Goal: Transaction & Acquisition: Purchase product/service

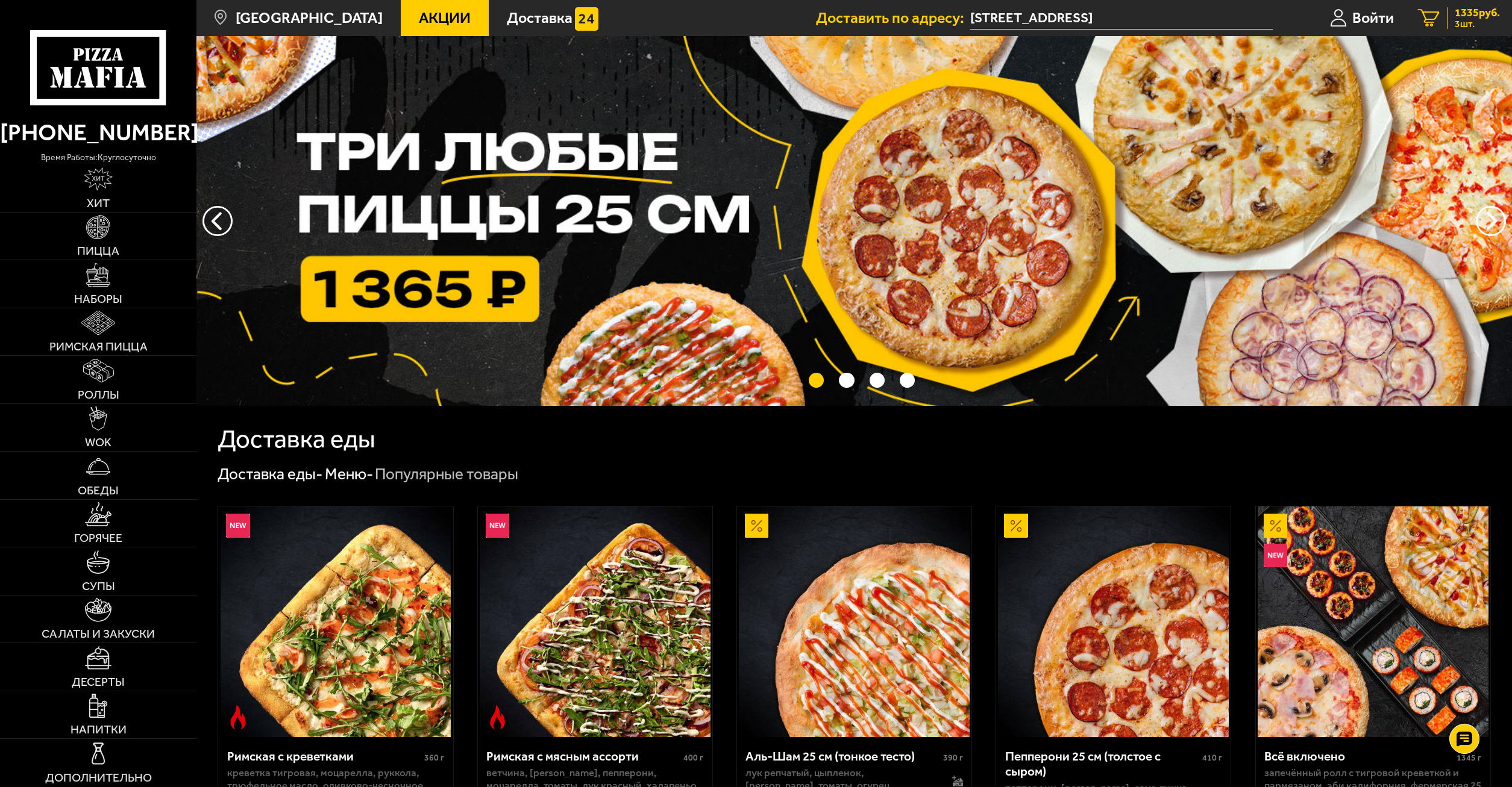
click at [1477, 6] on link "3 1335 руб. 3 шт." at bounding box center [1459, 18] width 106 height 36
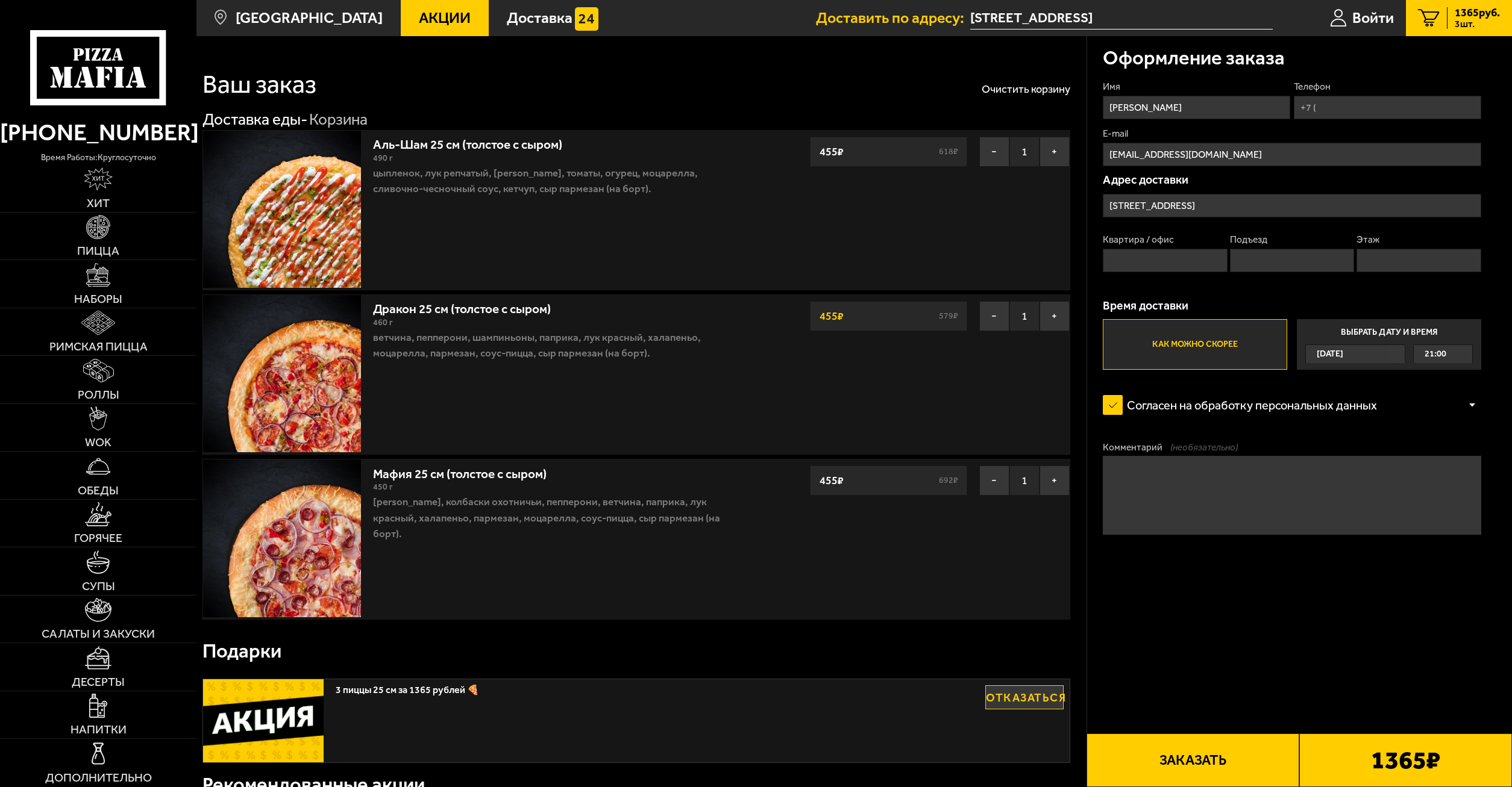
click at [1162, 572] on form "Имя [PERSON_NAME] E-mail [EMAIL_ADDRESS][DOMAIN_NAME] Адрес [STREET_ADDRESS] Кв…" at bounding box center [1292, 353] width 378 height 547
click at [75, 43] on icon at bounding box center [98, 67] width 136 height 75
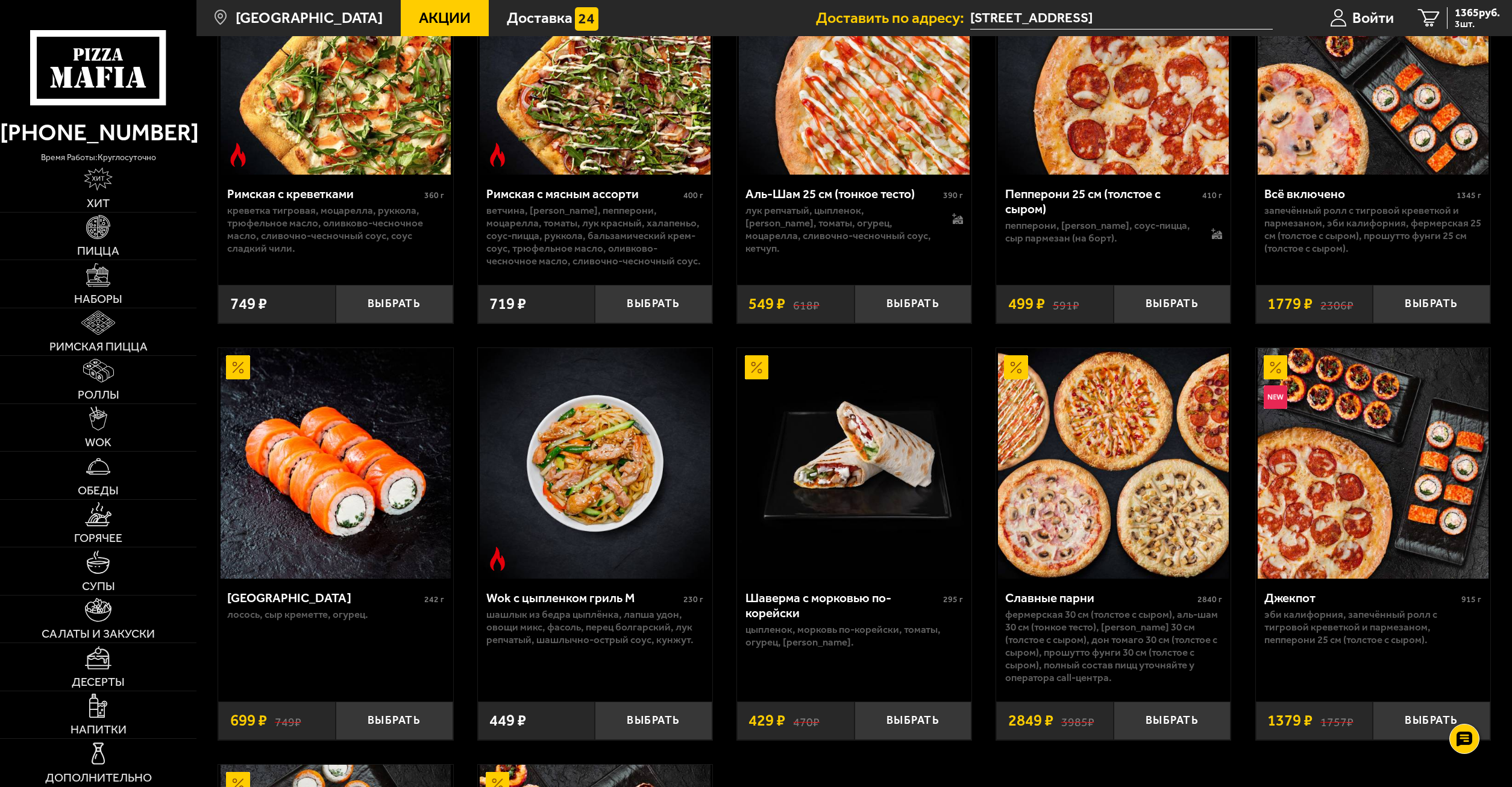
scroll to position [615, 0]
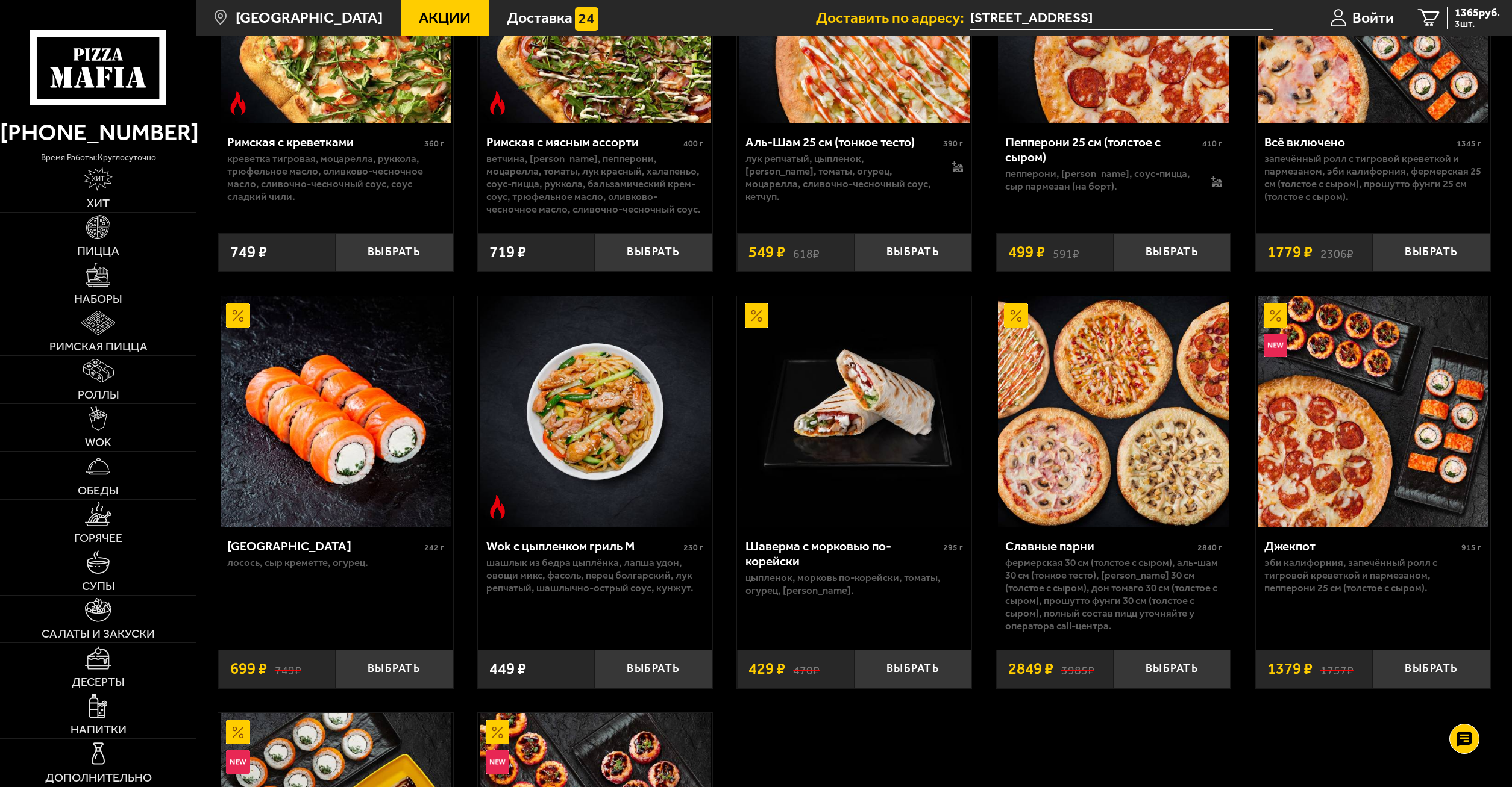
click at [990, 765] on div "Римская с креветками 360 г креветка тигровая, моцарелла, руккола, трюфельное ма…" at bounding box center [854, 489] width 1316 height 1237
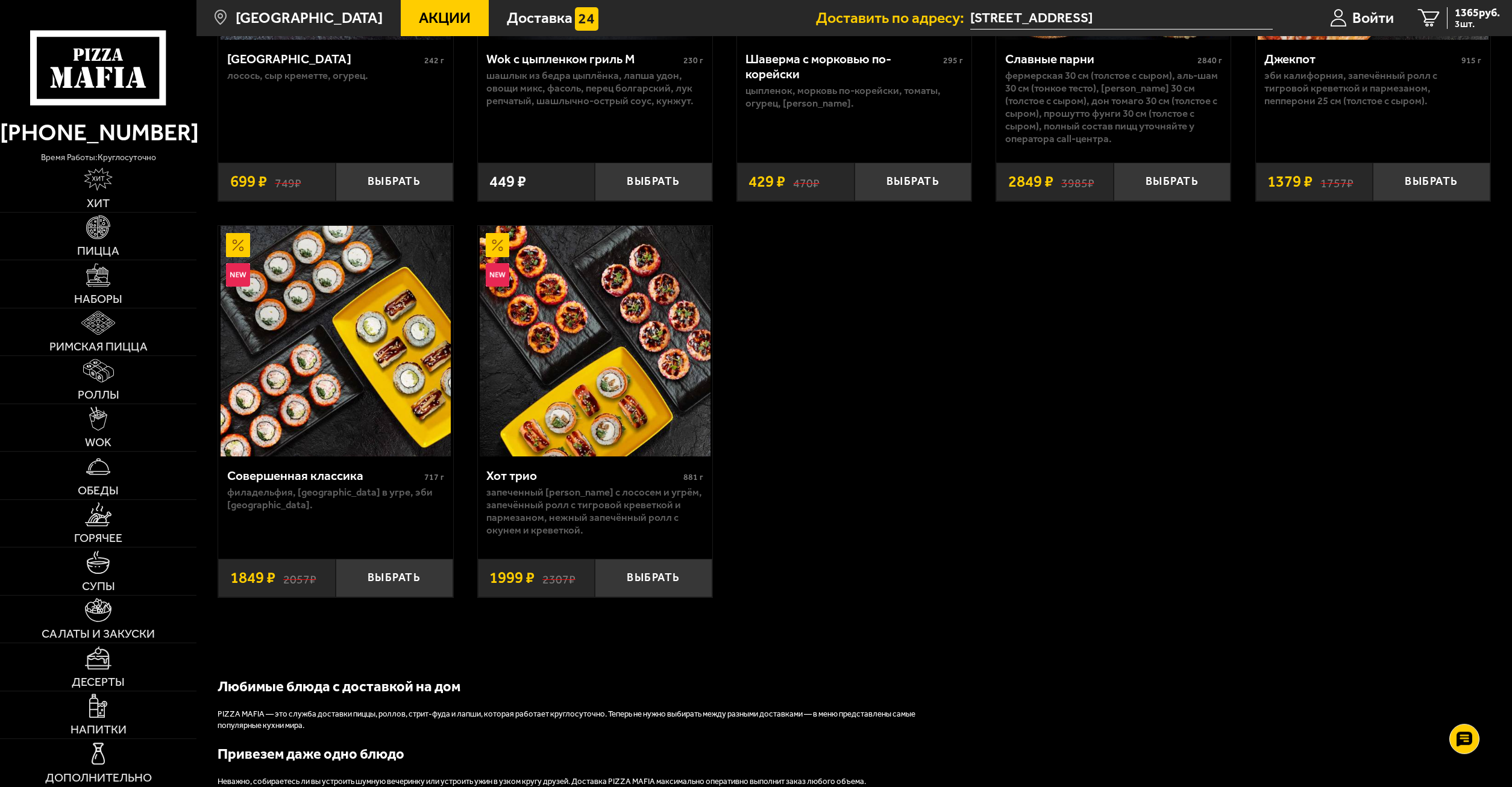
scroll to position [1045, 0]
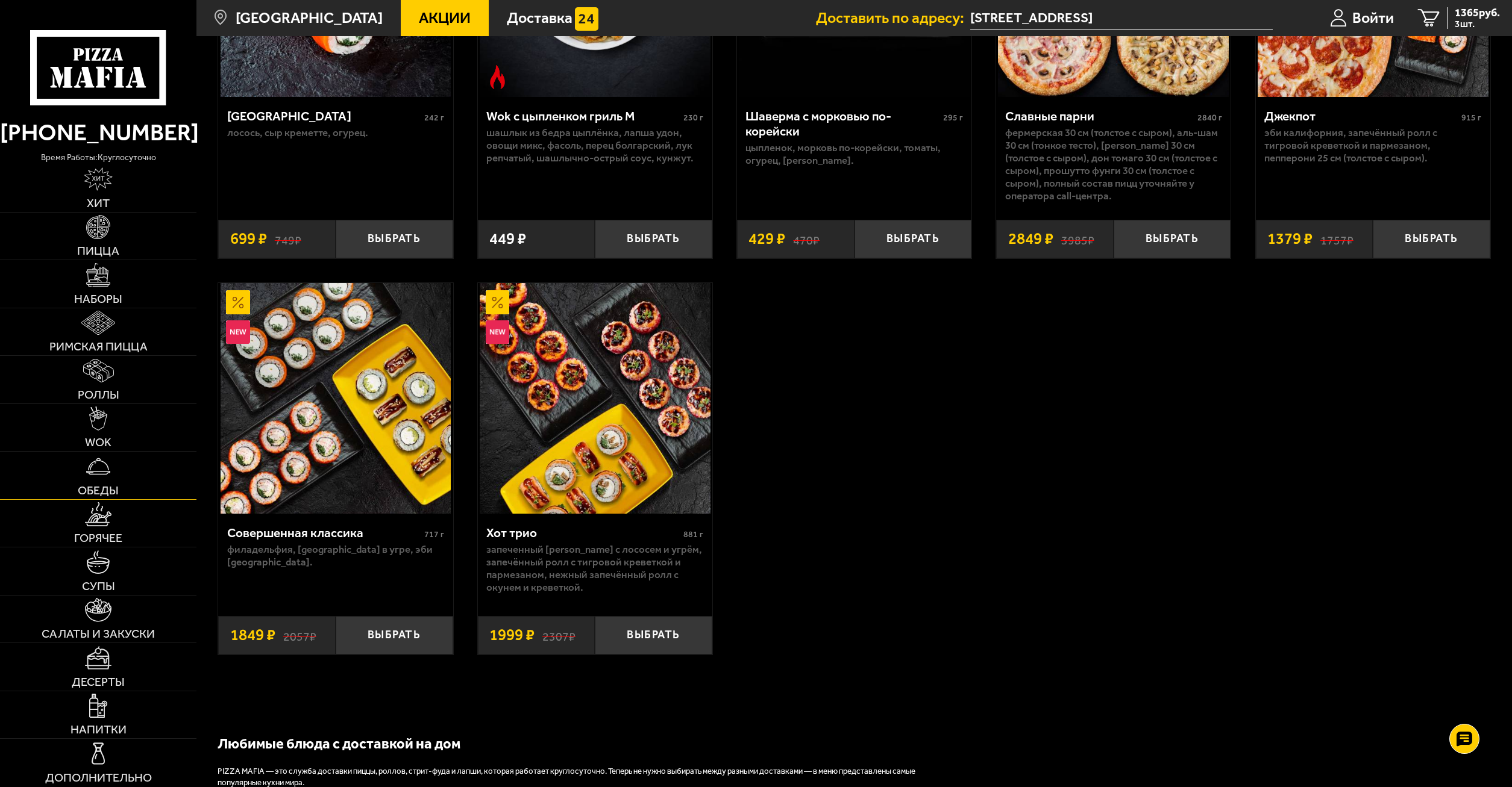
click at [109, 463] on img at bounding box center [97, 466] width 23 height 23
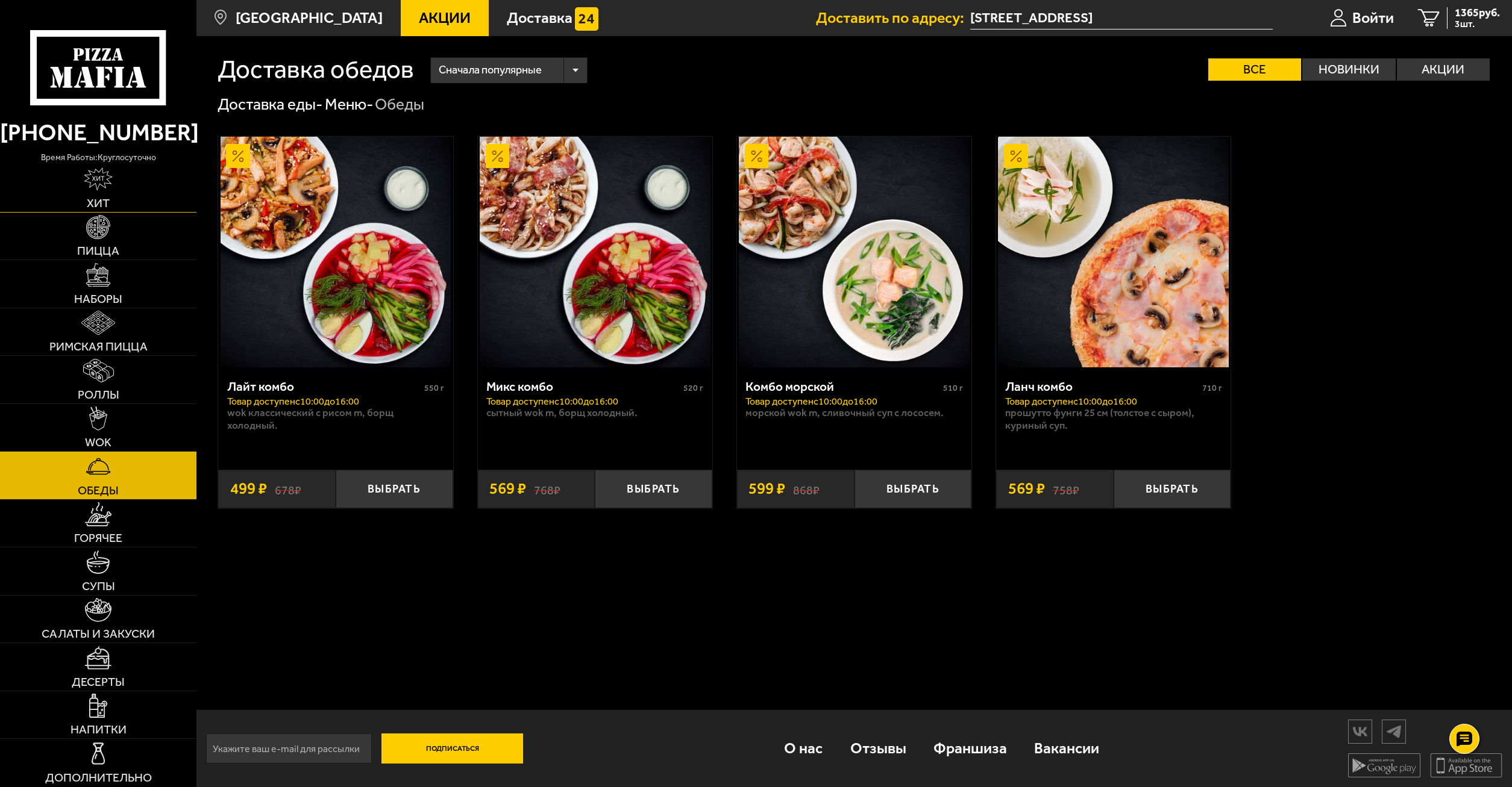
click at [117, 194] on link "Хит" at bounding box center [98, 188] width 196 height 48
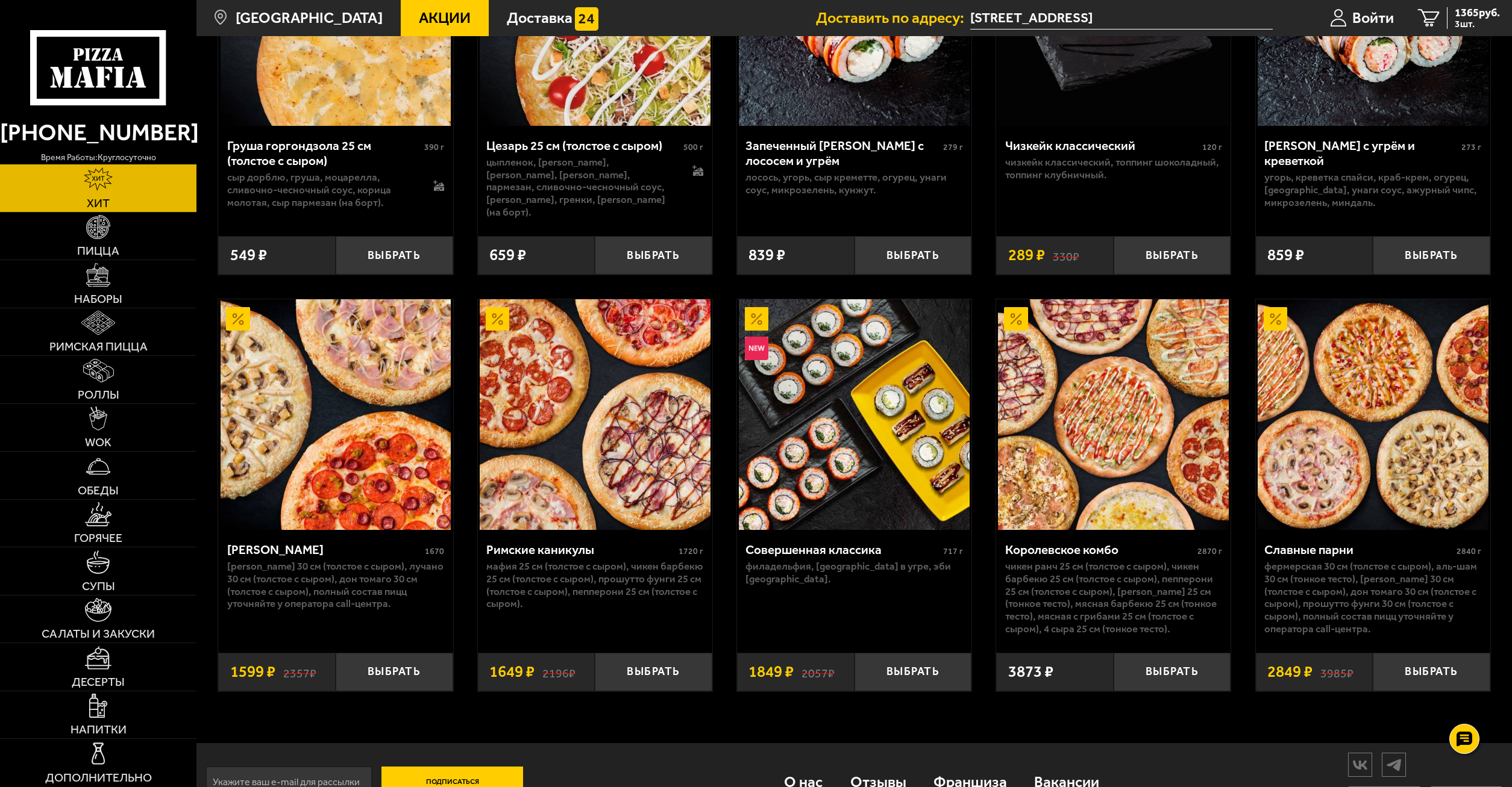
scroll to position [690, 0]
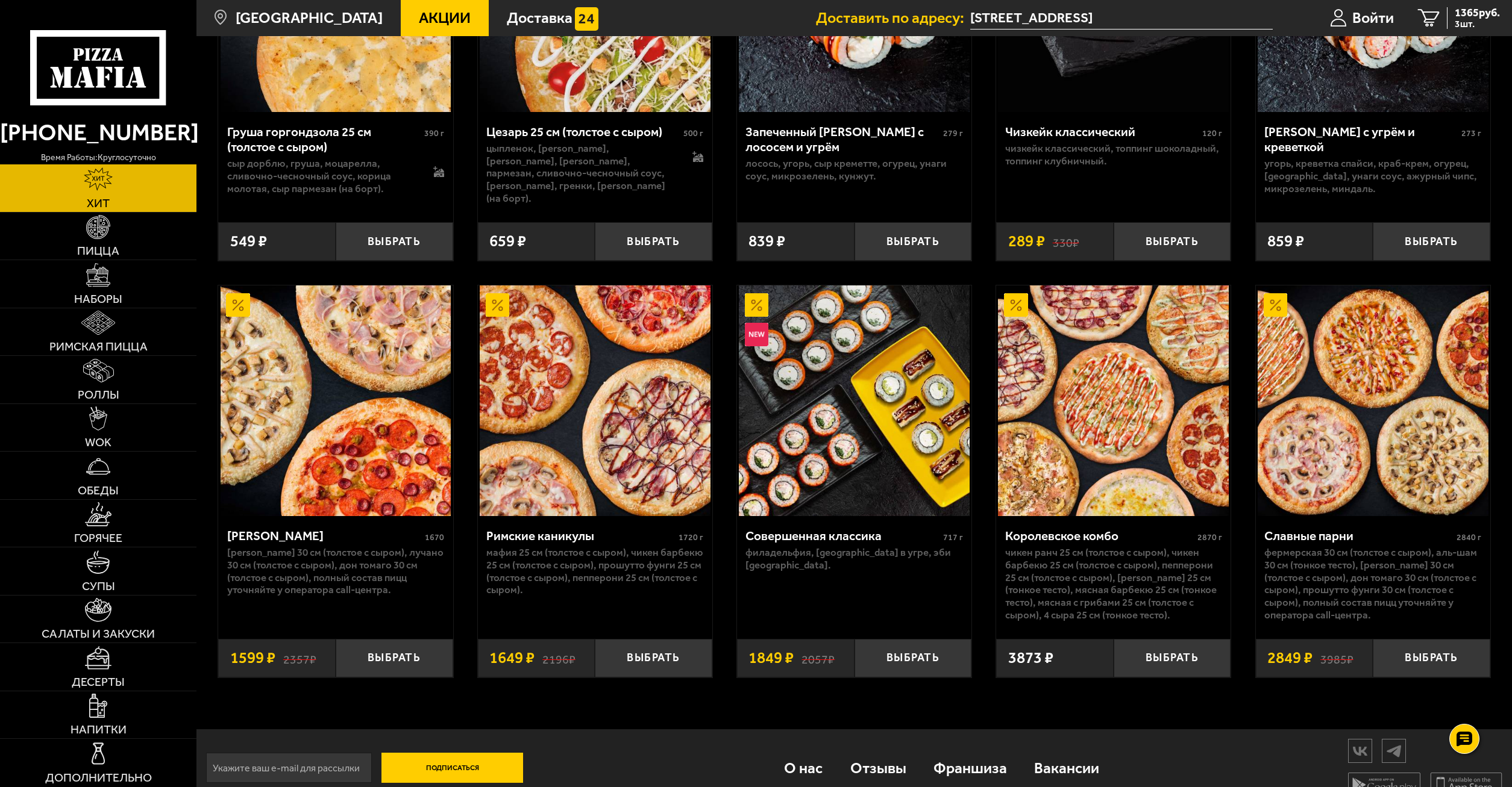
click at [145, 44] on icon at bounding box center [98, 67] width 136 height 75
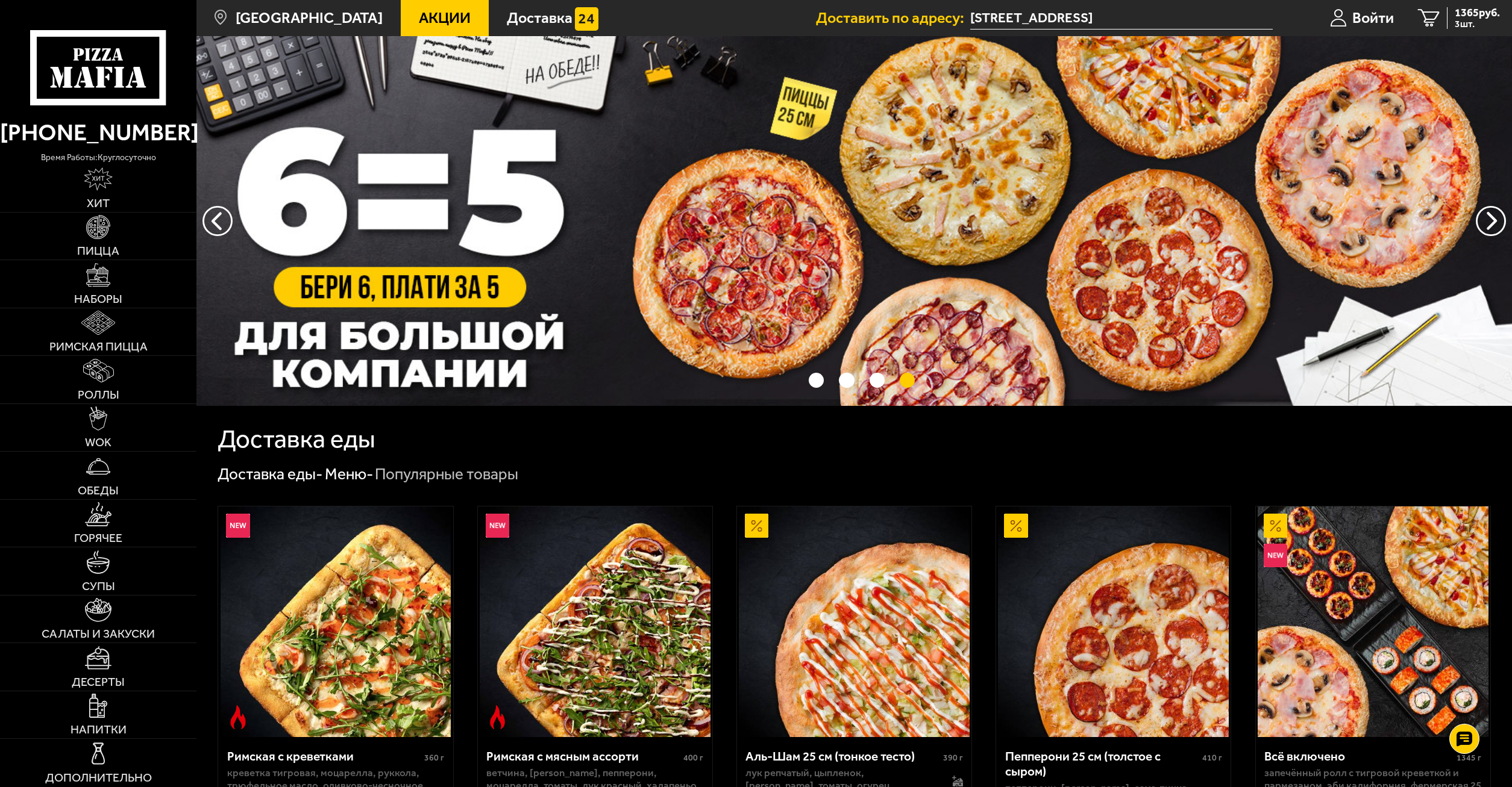
click at [935, 246] on img at bounding box center [854, 220] width 1316 height 370
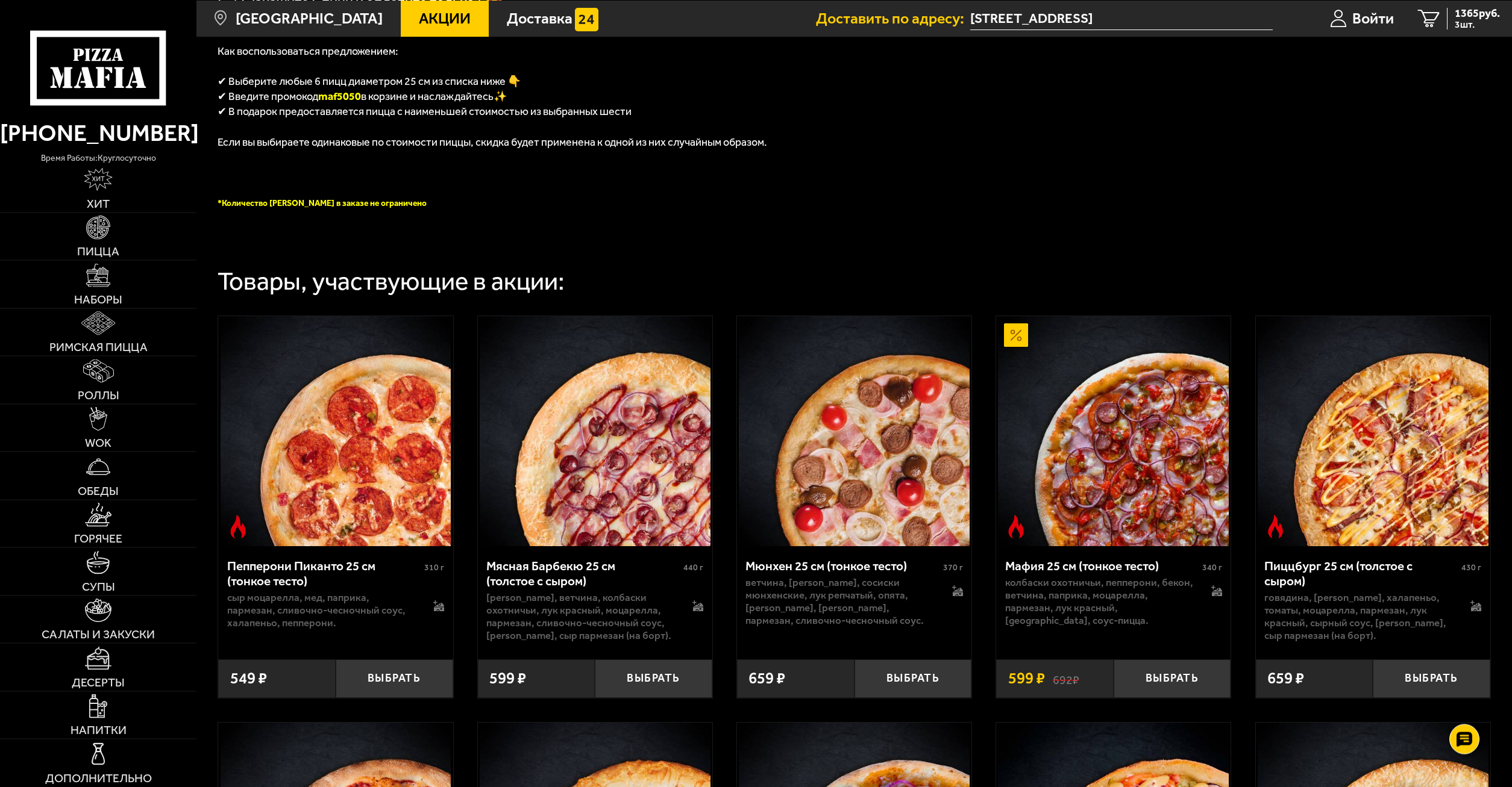
scroll to position [491, 0]
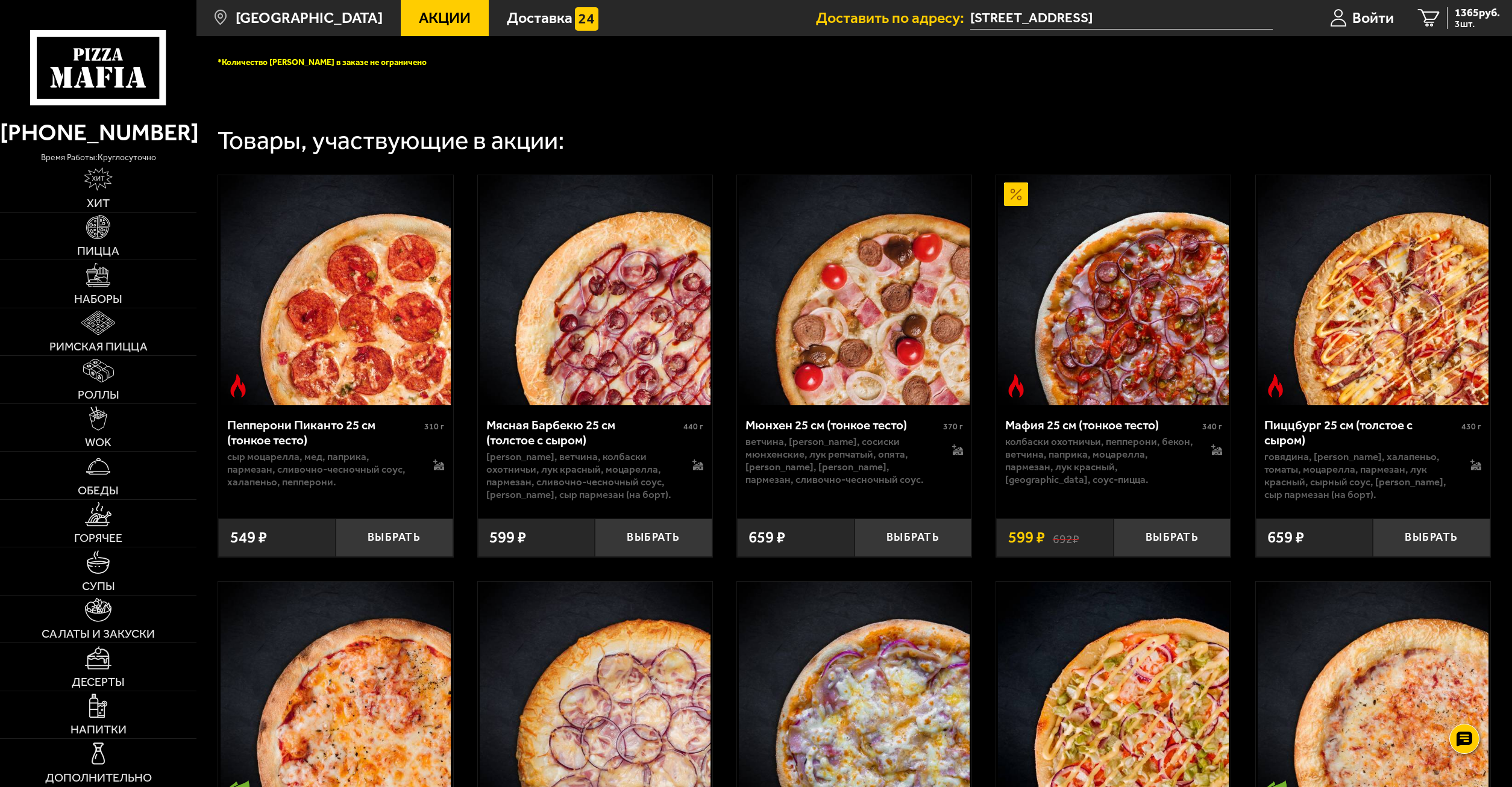
click at [1094, 136] on div "Товары, участвующие в акции:" at bounding box center [854, 141] width 1273 height 25
click at [958, 114] on div "Товары, участвующие в акции:" at bounding box center [854, 130] width 1273 height 46
click at [882, 113] on div "Товары, участвующие в акции:" at bounding box center [854, 130] width 1273 height 46
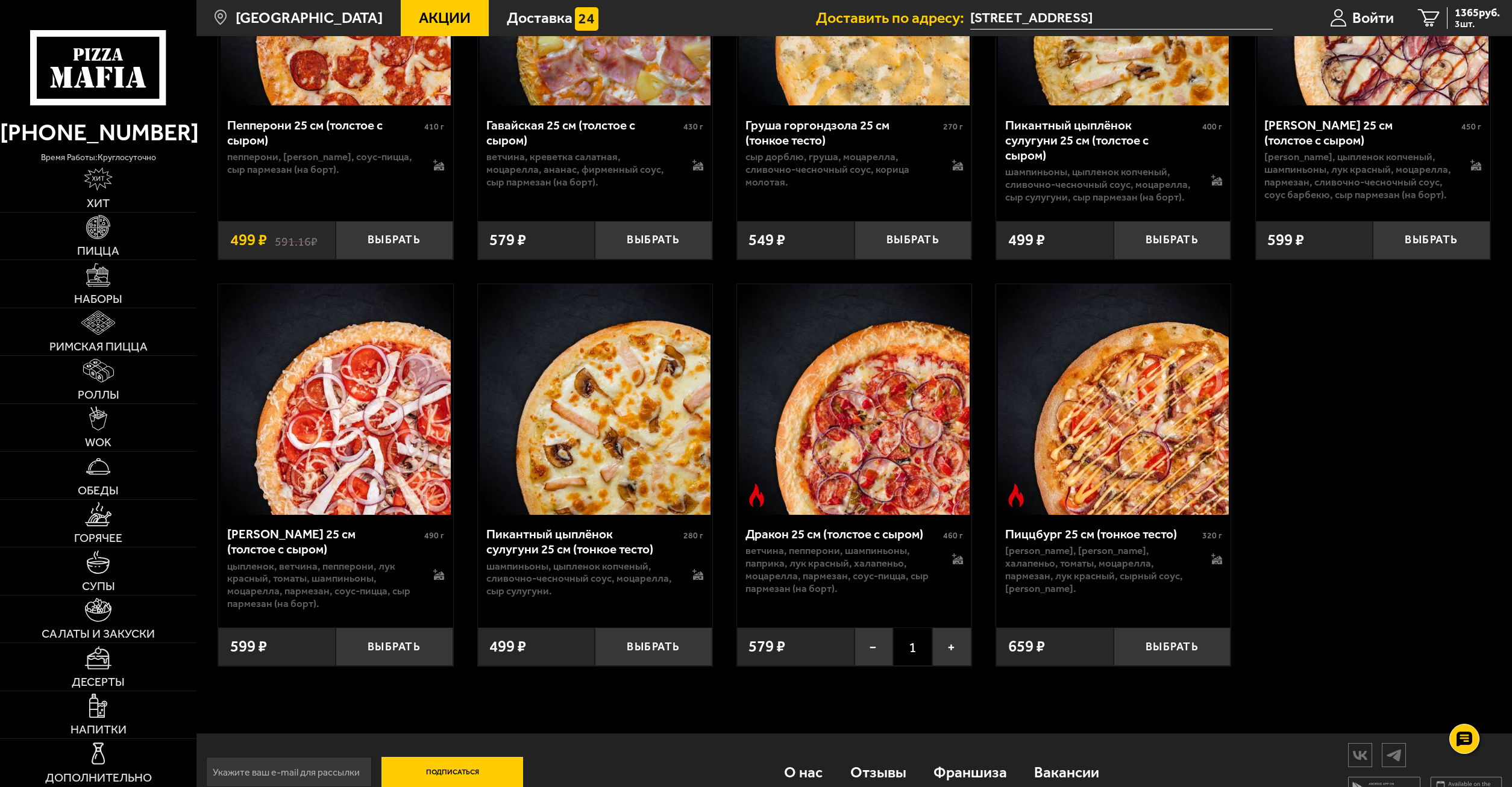
scroll to position [3272, 0]
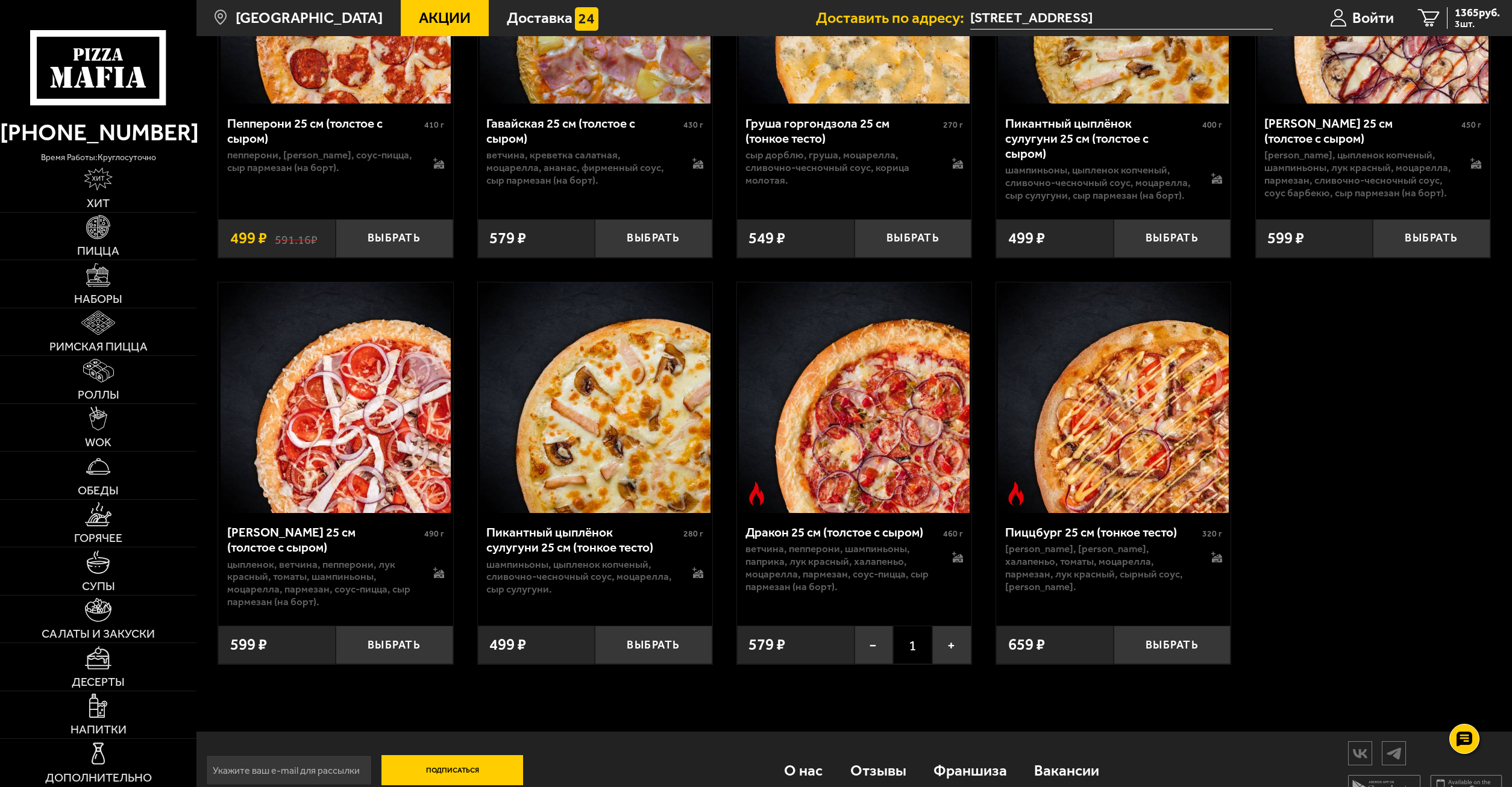
click at [111, 59] on icon at bounding box center [98, 67] width 136 height 75
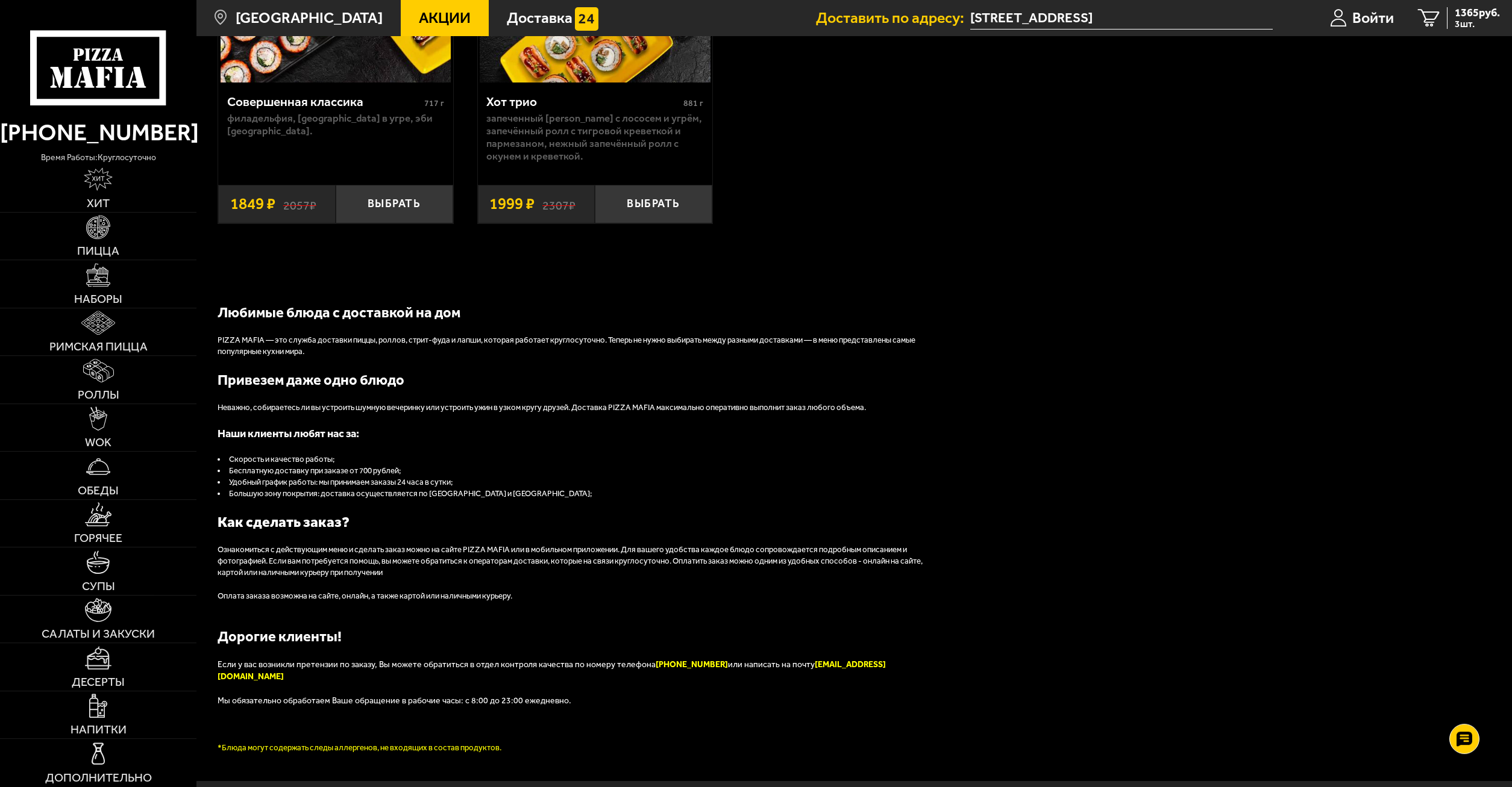
scroll to position [1537, 0]
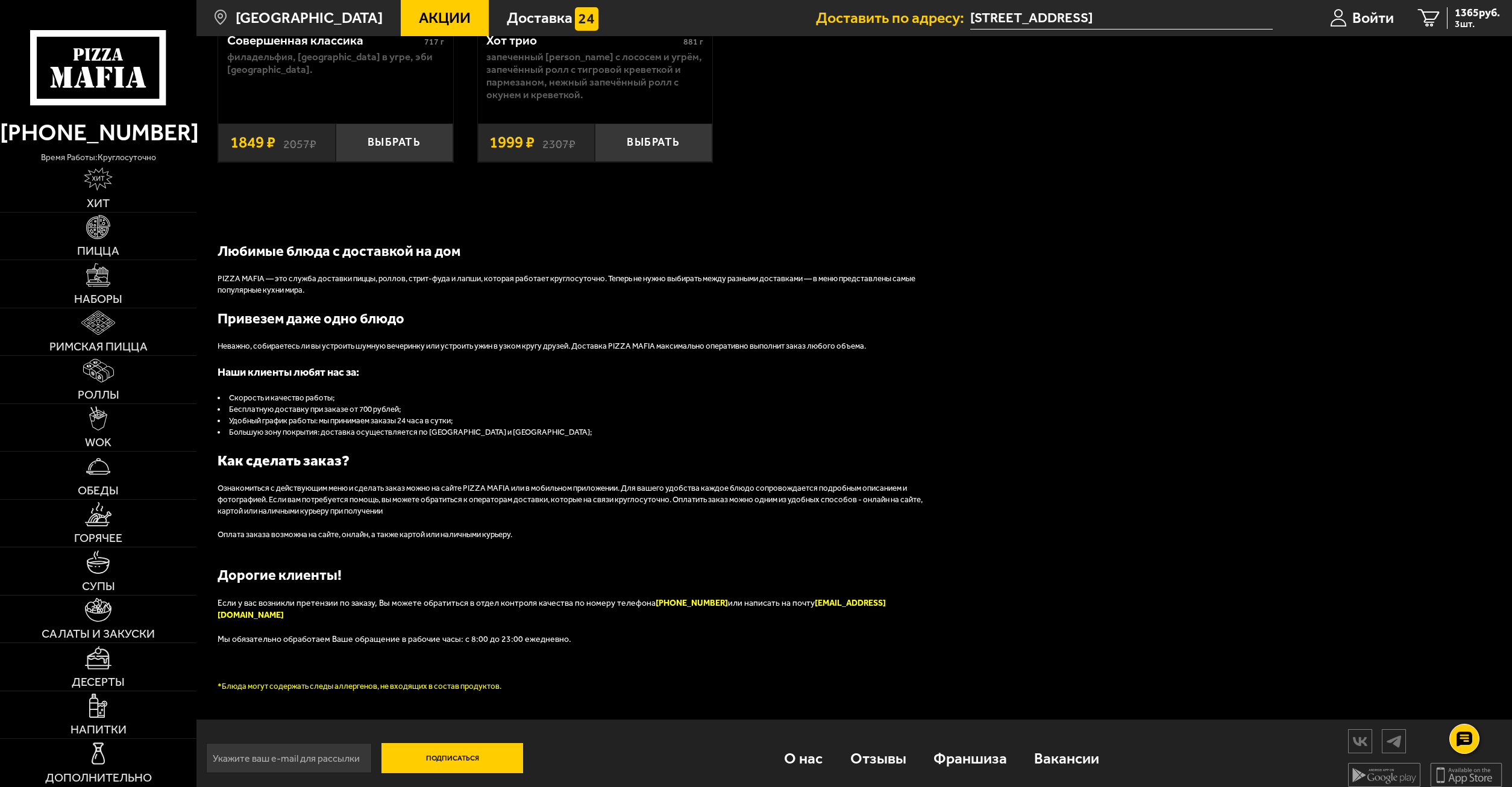
click at [152, 37] on icon at bounding box center [98, 67] width 136 height 75
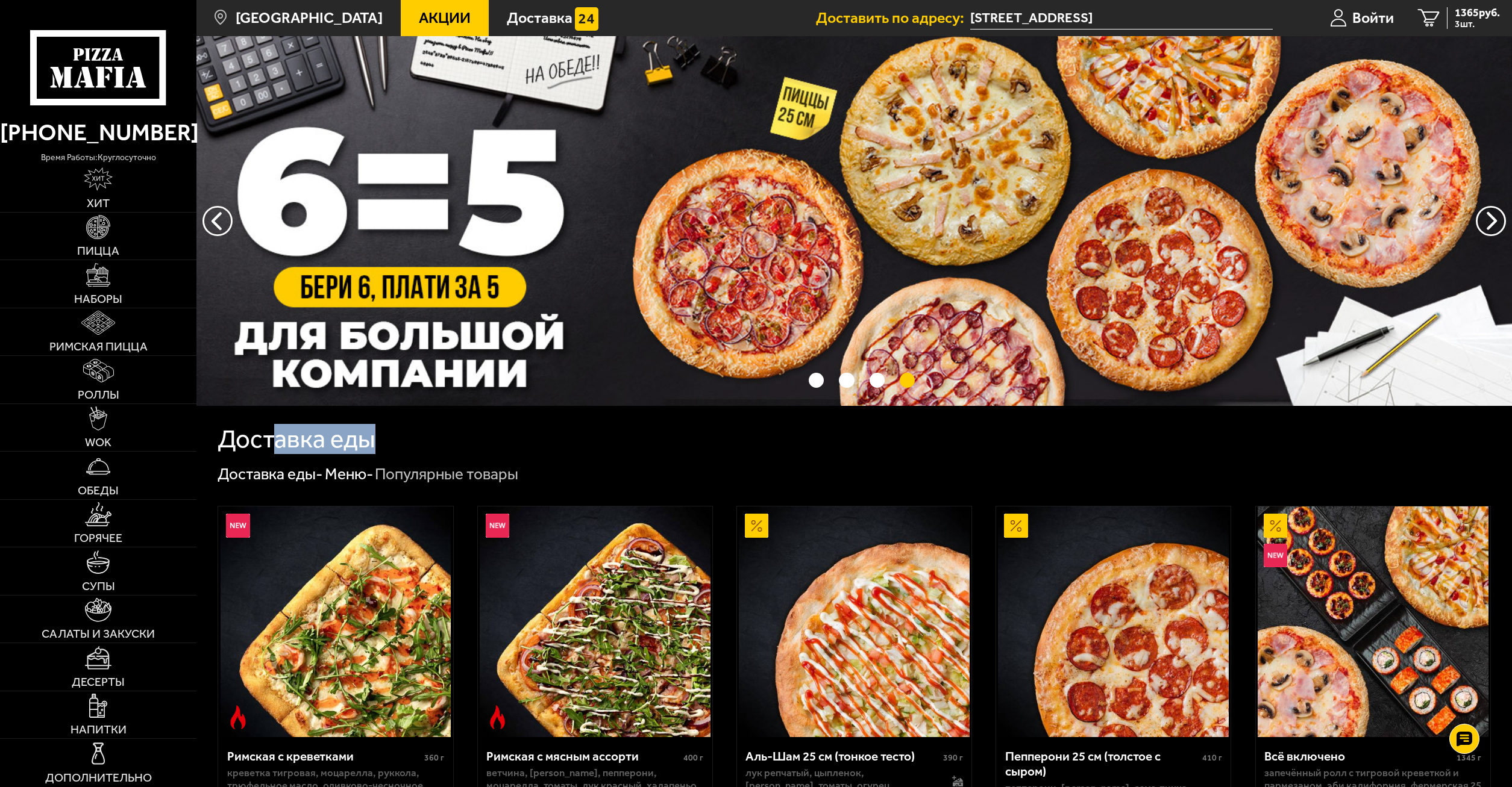
drag, startPoint x: 279, startPoint y: 438, endPoint x: 473, endPoint y: 453, distance: 194.6
click at [444, 449] on div "Доставка еды" at bounding box center [854, 440] width 1273 height 25
drag, startPoint x: 523, startPoint y: 461, endPoint x: 532, endPoint y: 466, distance: 10.3
click at [214, 214] on button "следующий" at bounding box center [217, 221] width 30 height 30
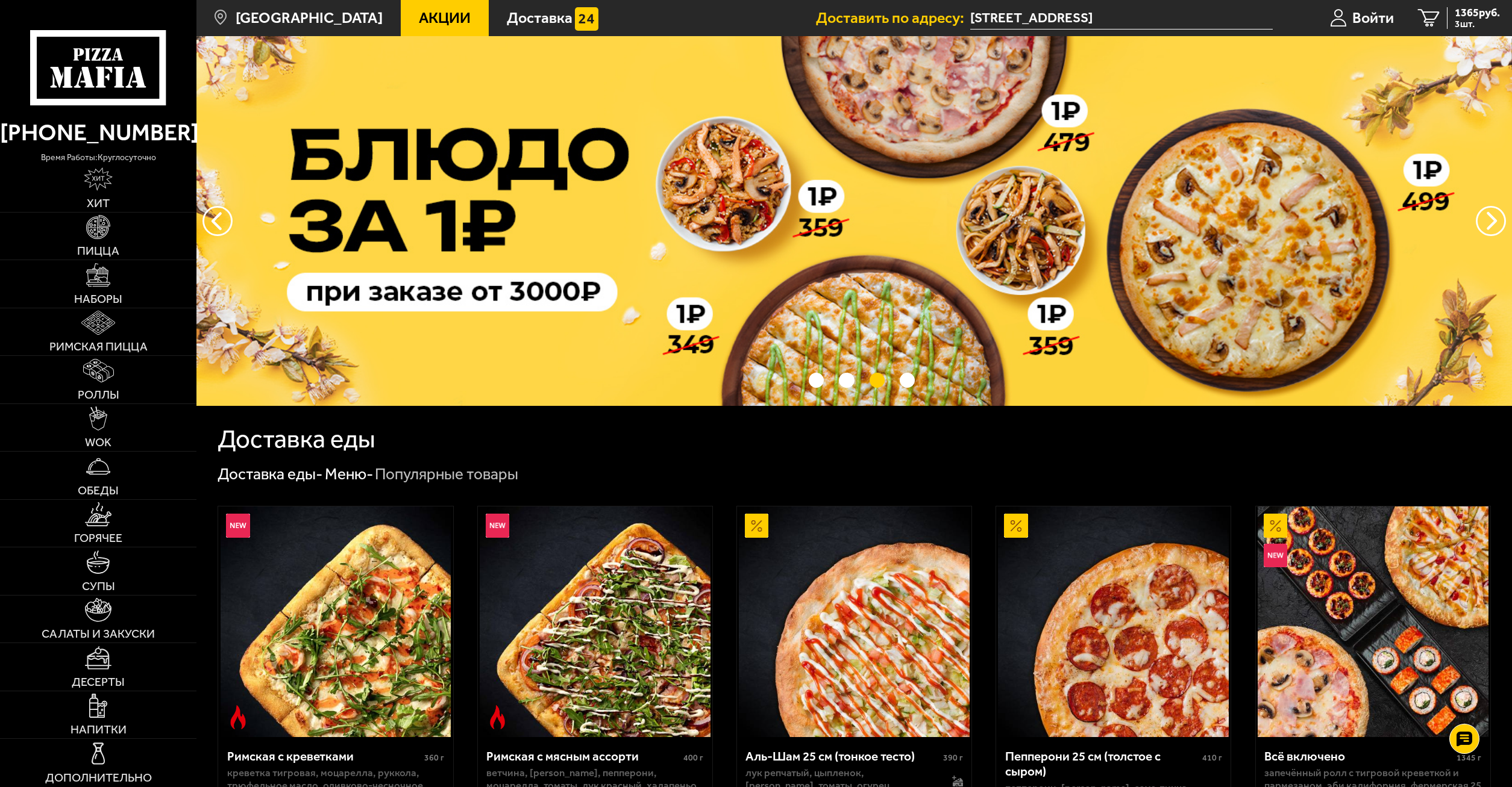
click at [601, 248] on img at bounding box center [854, 220] width 1316 height 370
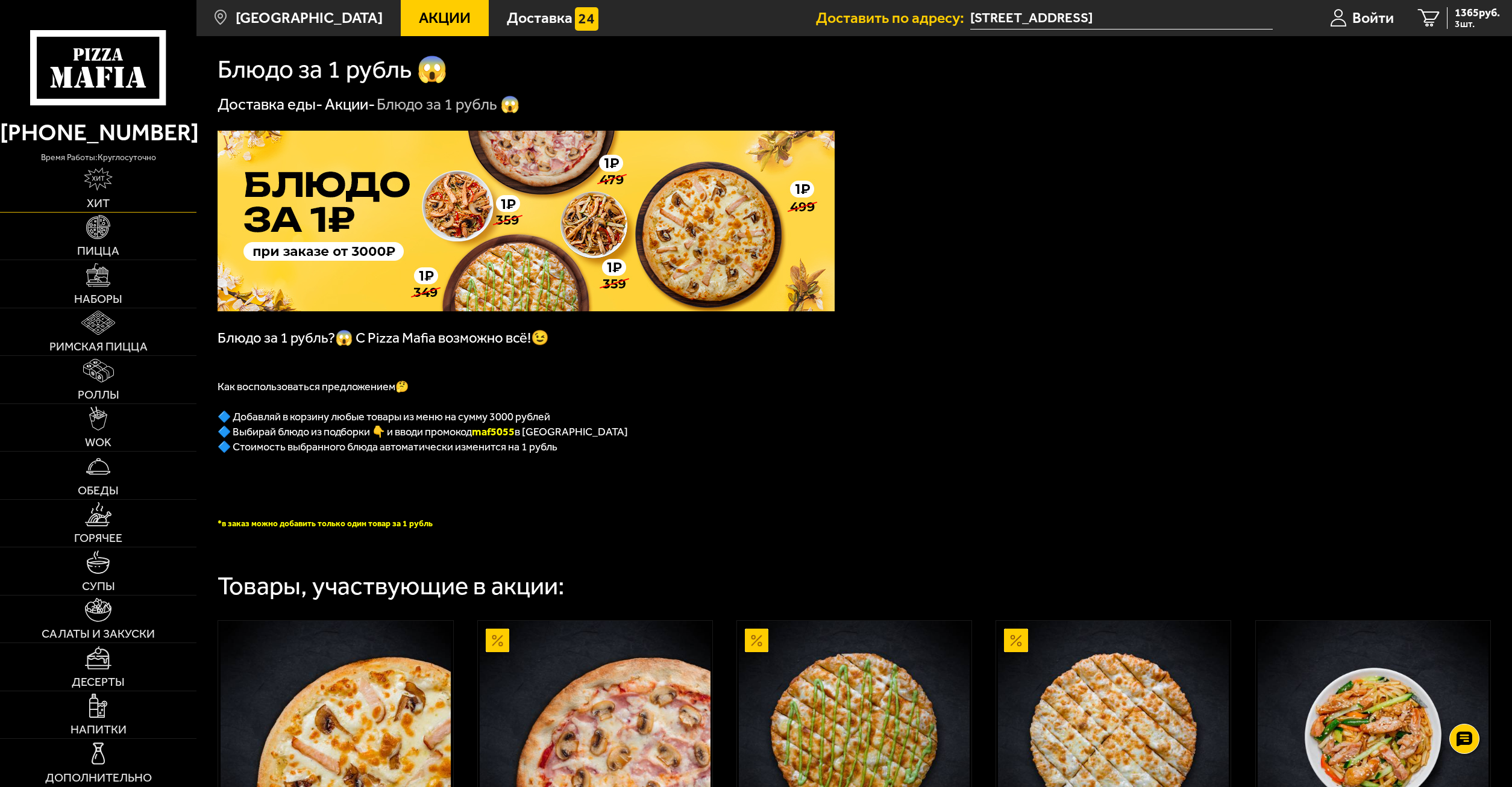
click at [124, 198] on link "Хит" at bounding box center [98, 188] width 196 height 48
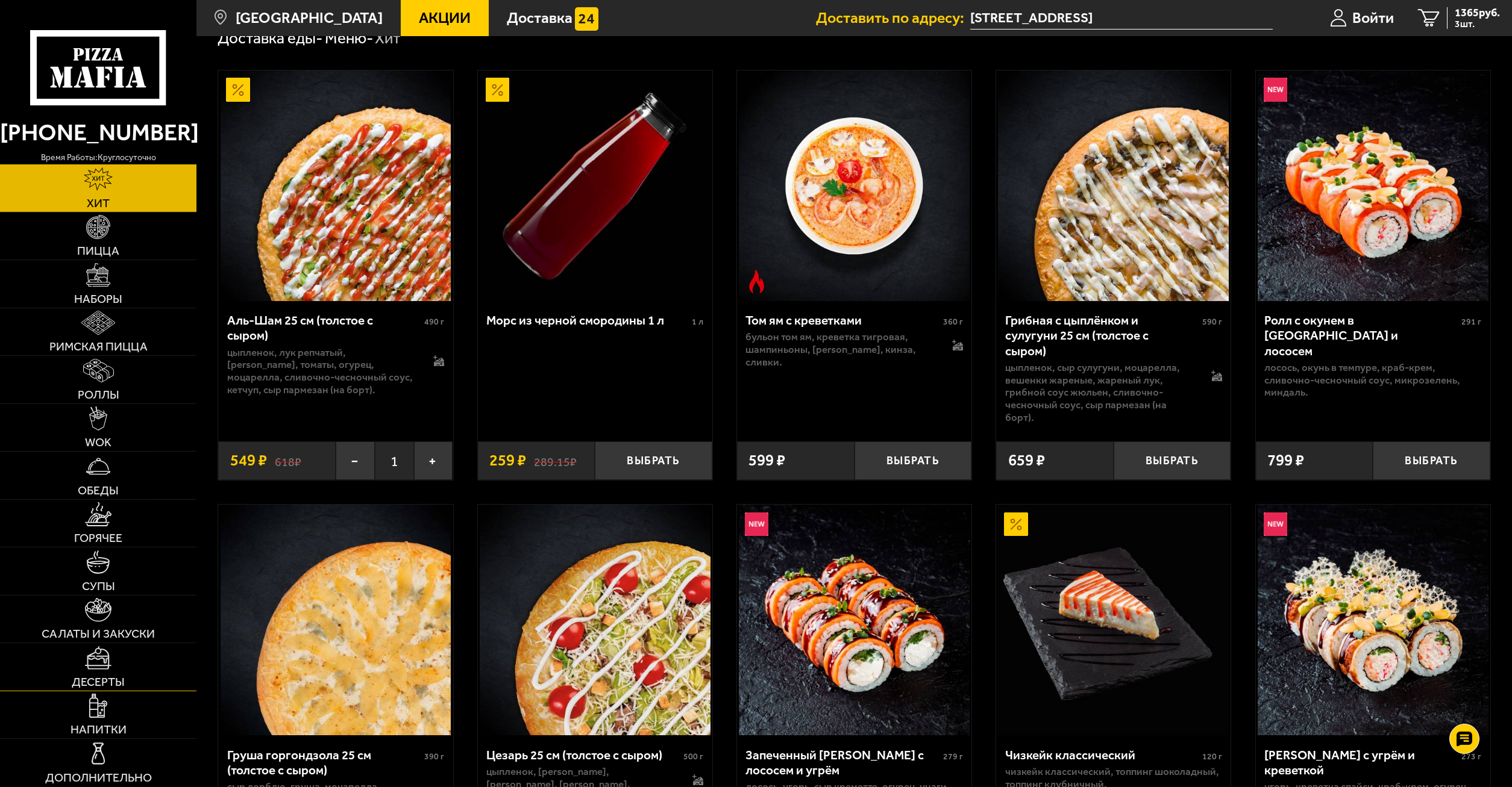
scroll to position [246, 0]
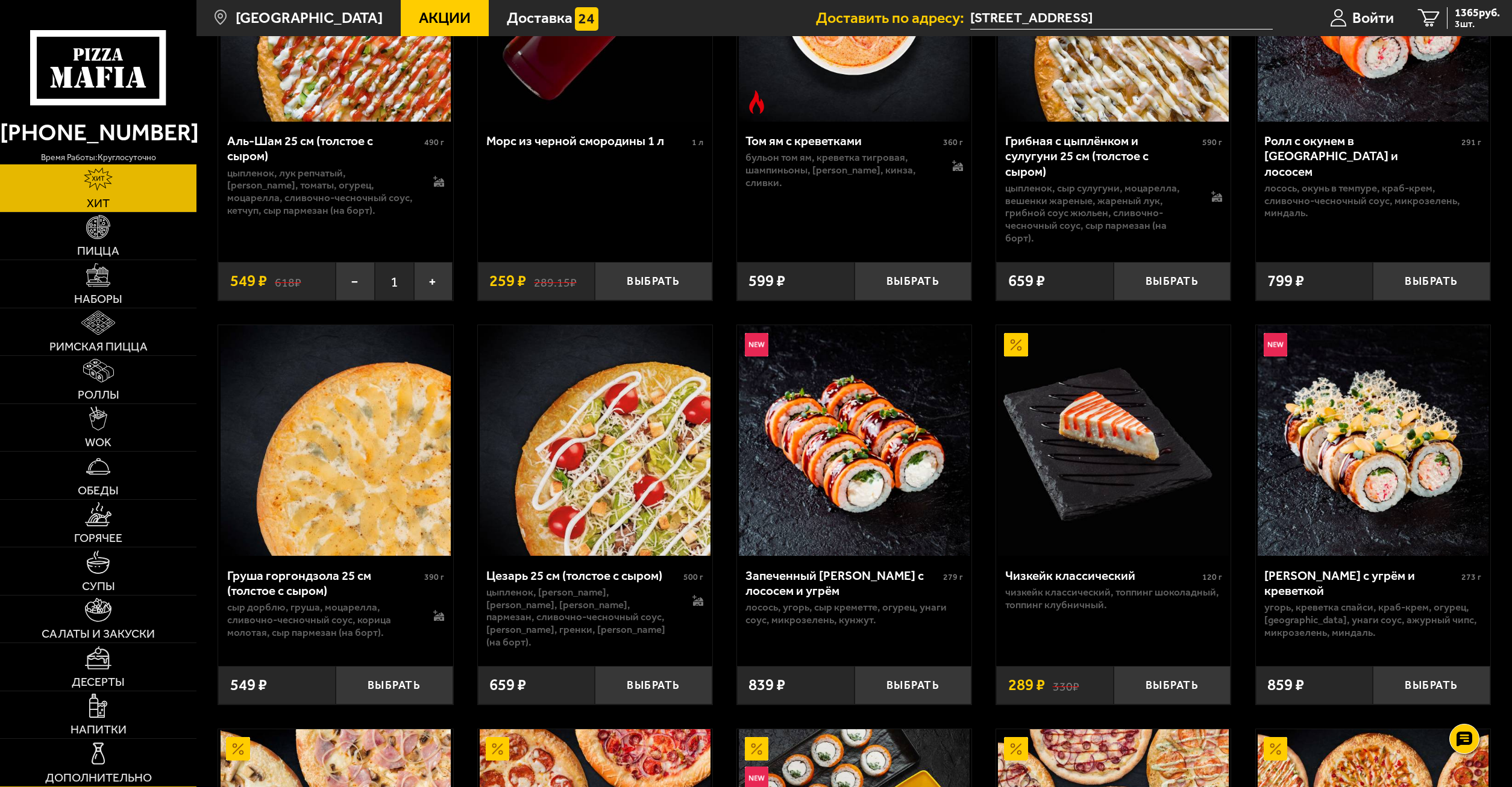
click at [111, 761] on link "Дополнительно" at bounding box center [98, 763] width 196 height 48
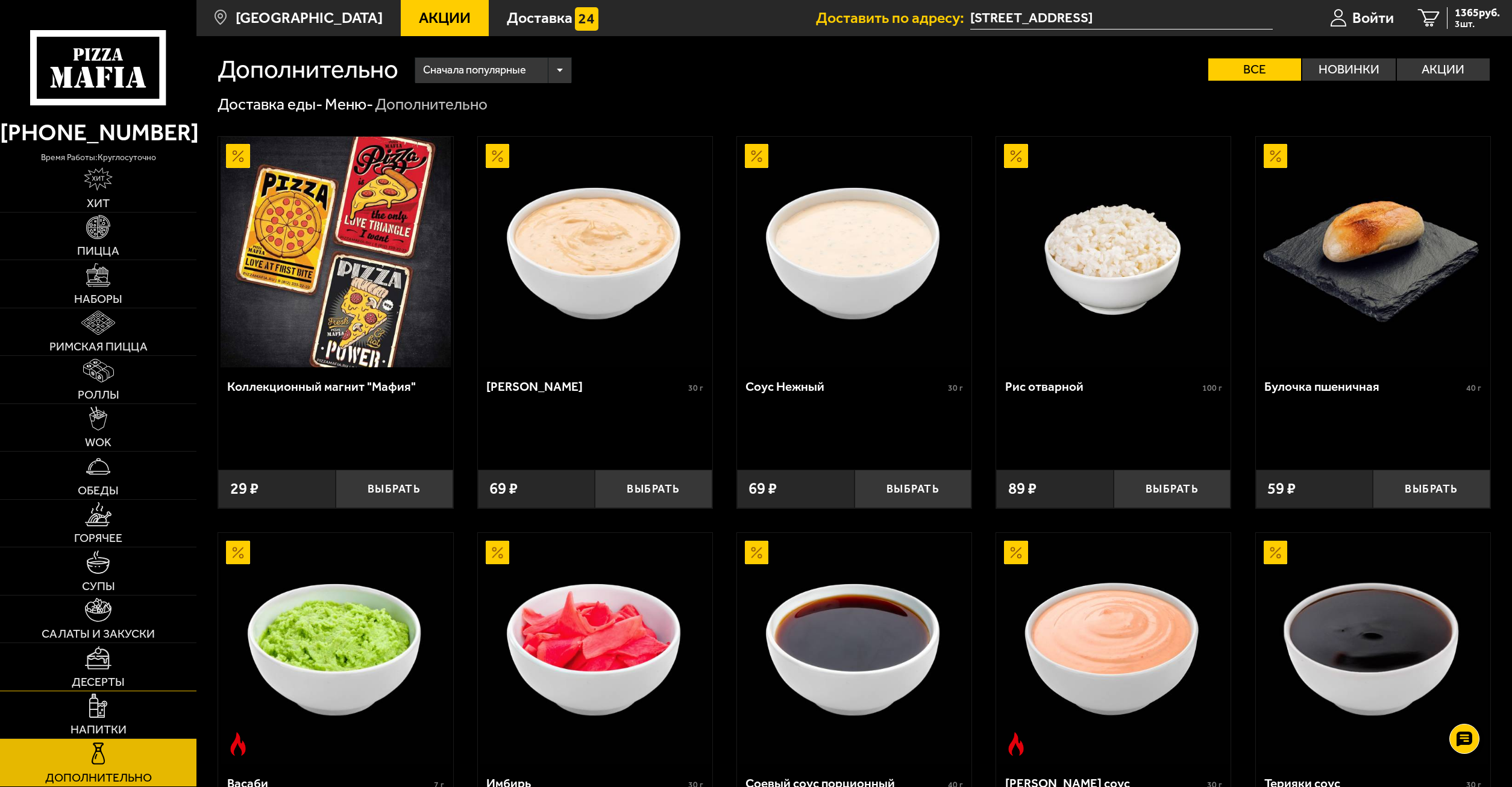
click at [113, 676] on span "Десерты" at bounding box center [98, 682] width 53 height 12
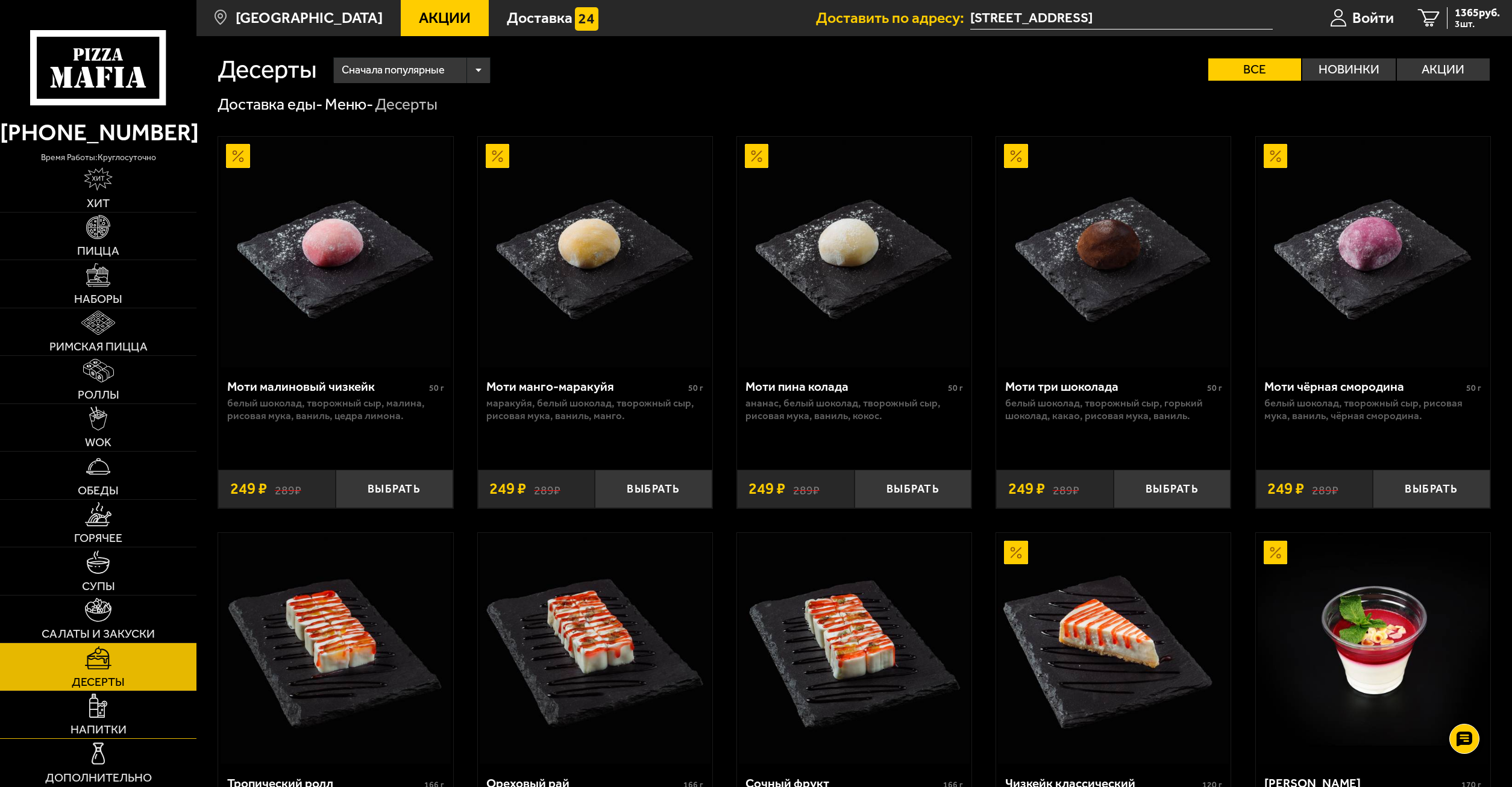
click at [95, 707] on img at bounding box center [98, 705] width 19 height 23
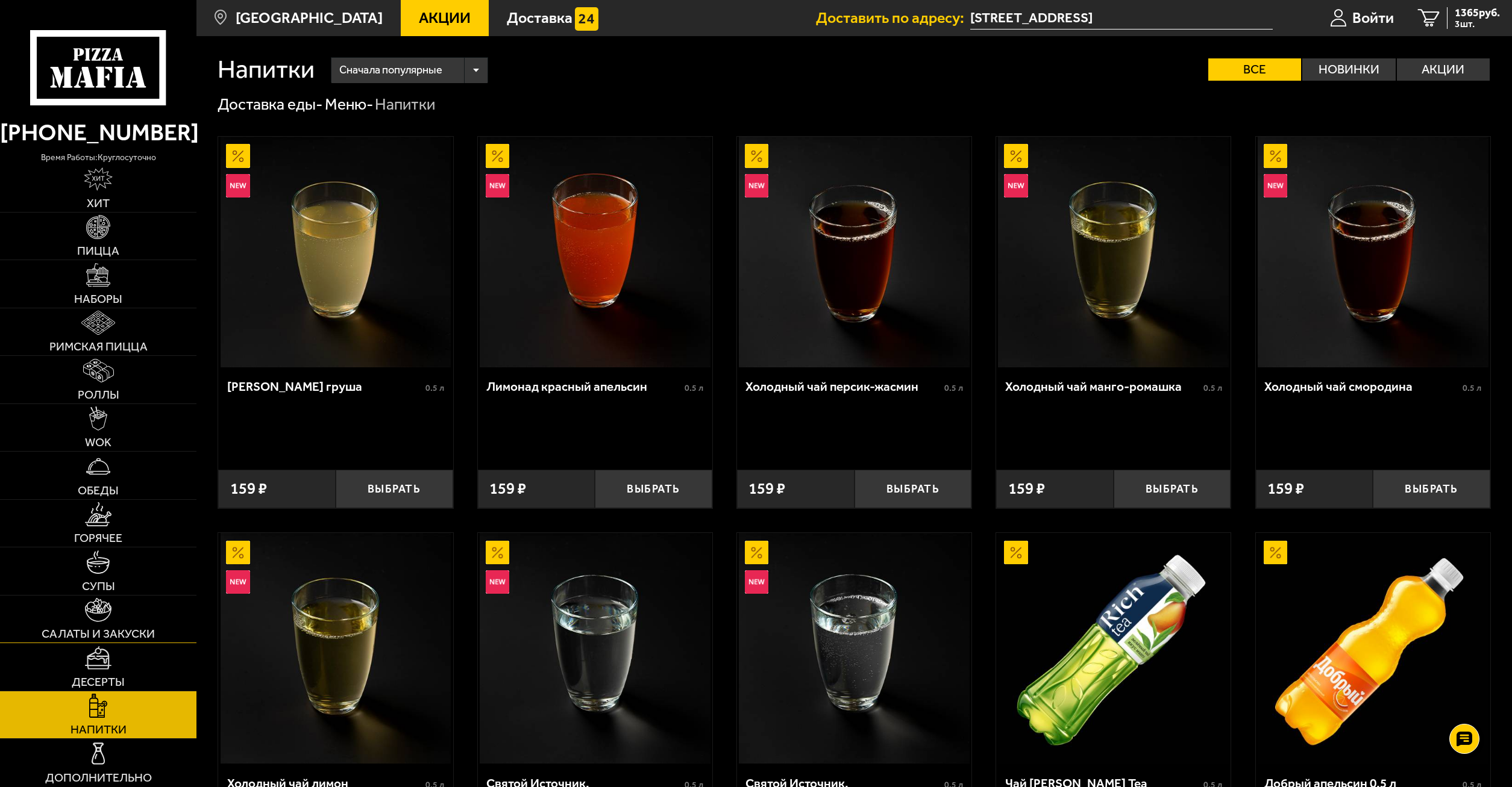
click at [105, 625] on link "Салаты и закуски" at bounding box center [98, 620] width 196 height 48
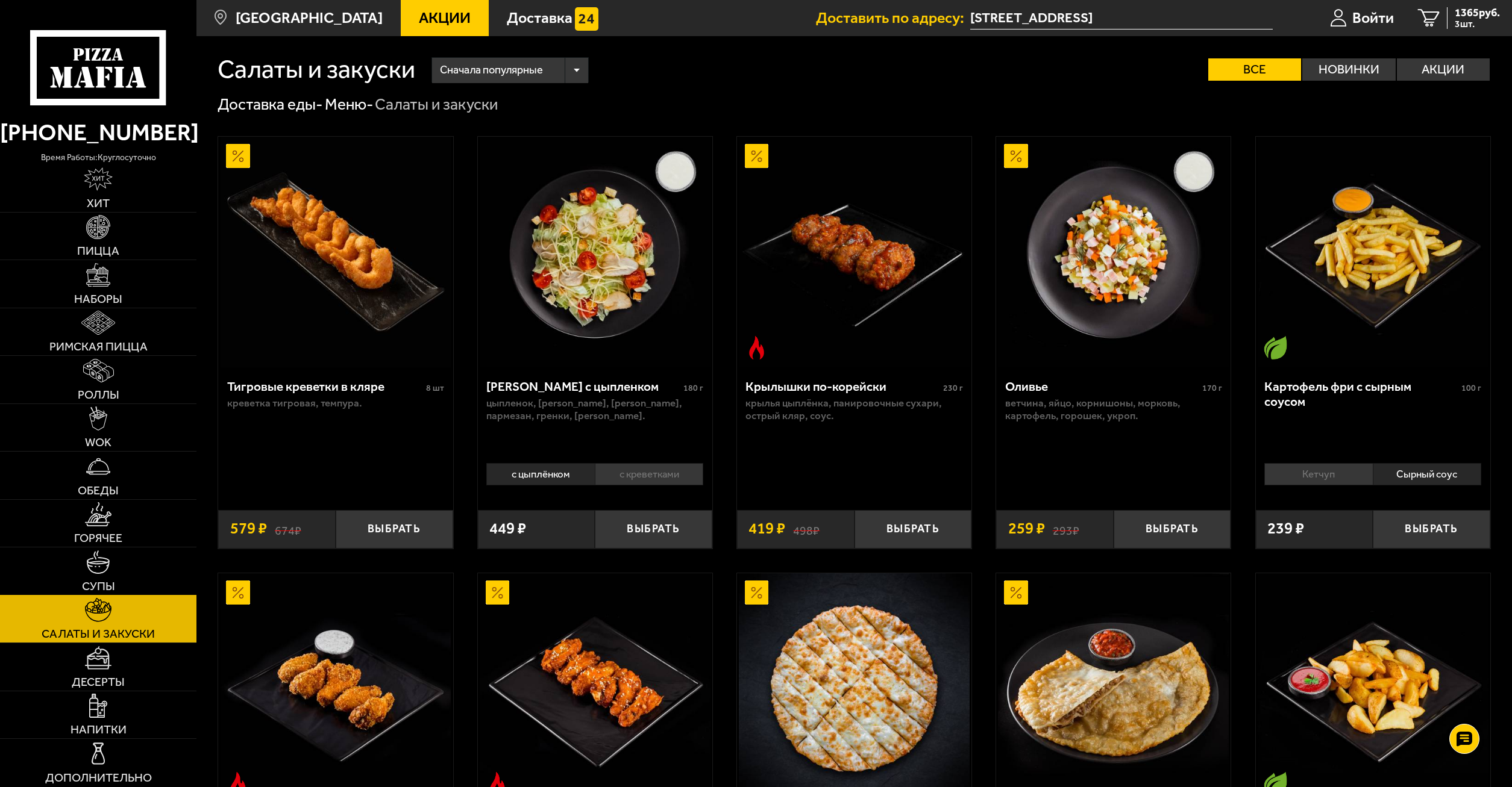
click at [114, 557] on link "Супы" at bounding box center [98, 571] width 196 height 48
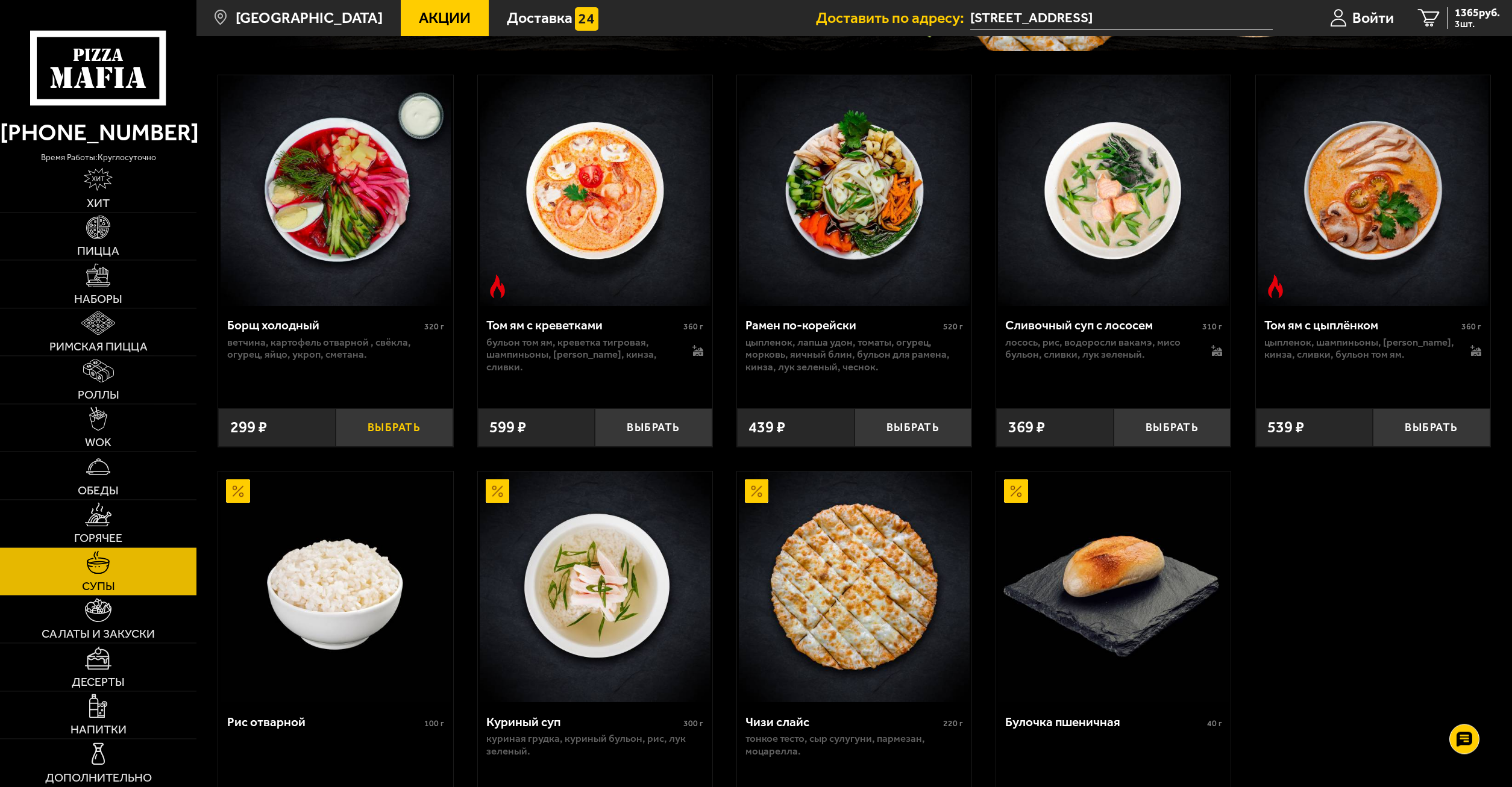
scroll to position [246, 0]
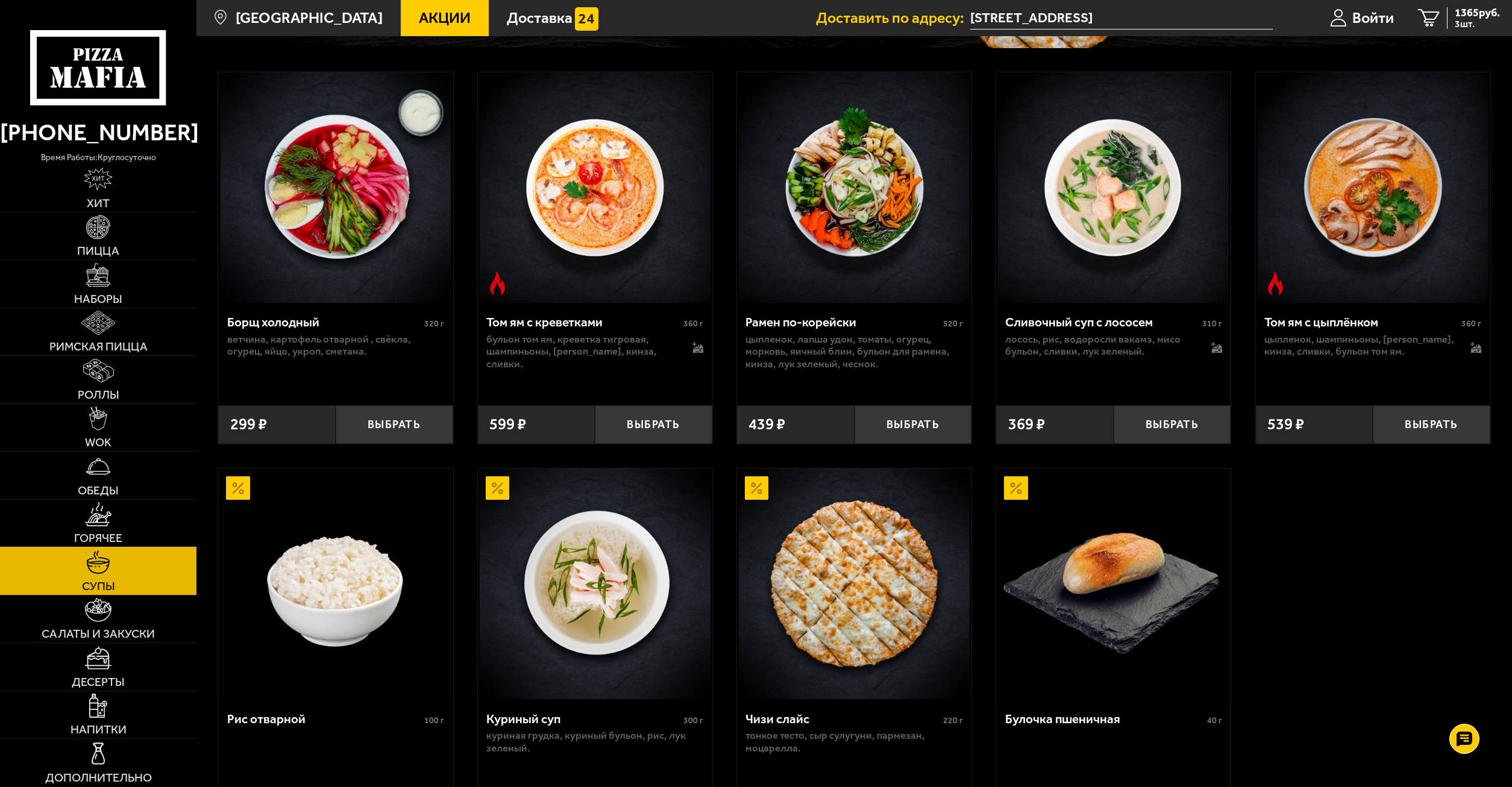
click at [61, 523] on link "Горячее" at bounding box center [98, 524] width 196 height 48
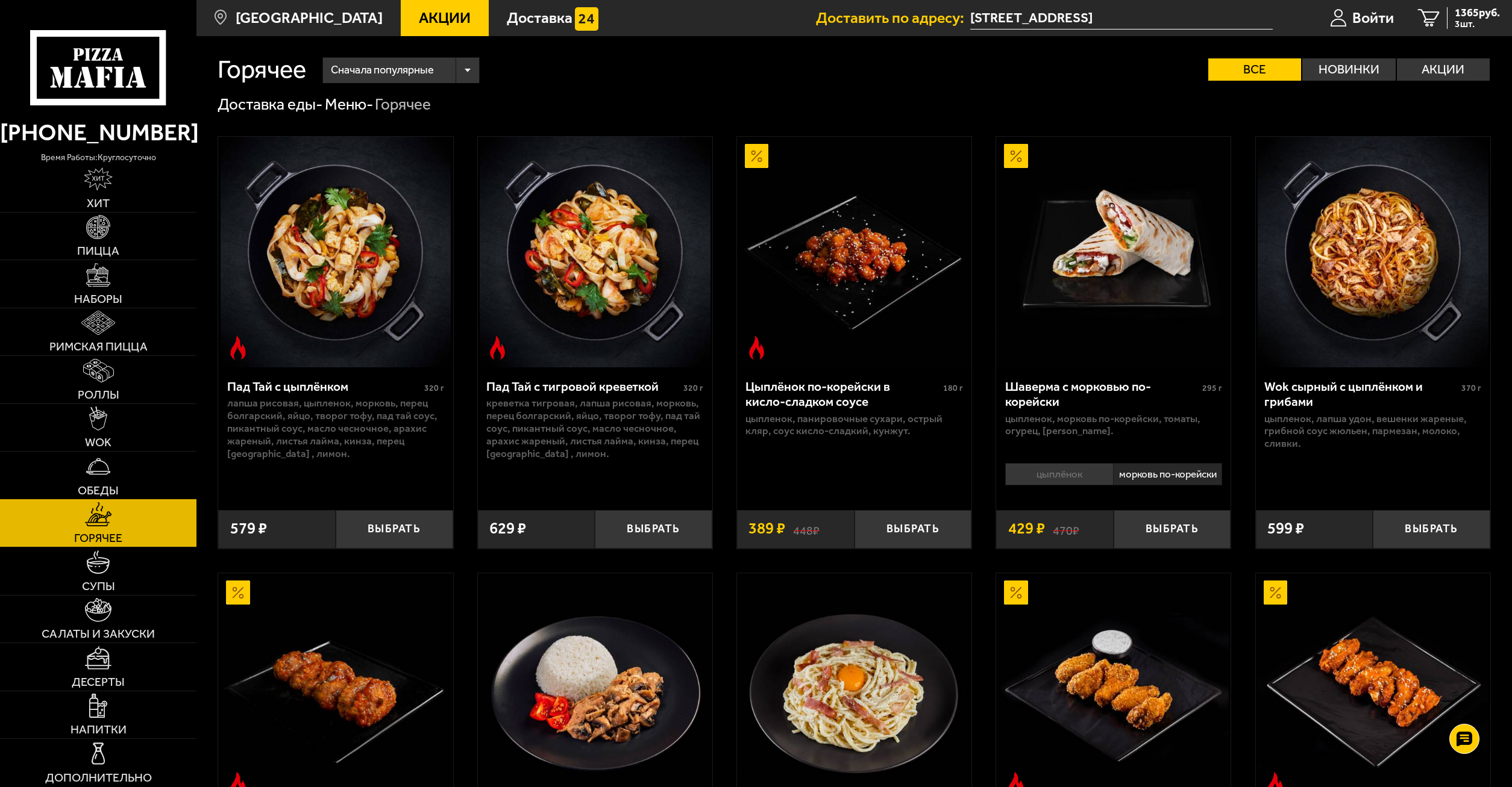
click at [108, 463] on img at bounding box center [97, 466] width 23 height 23
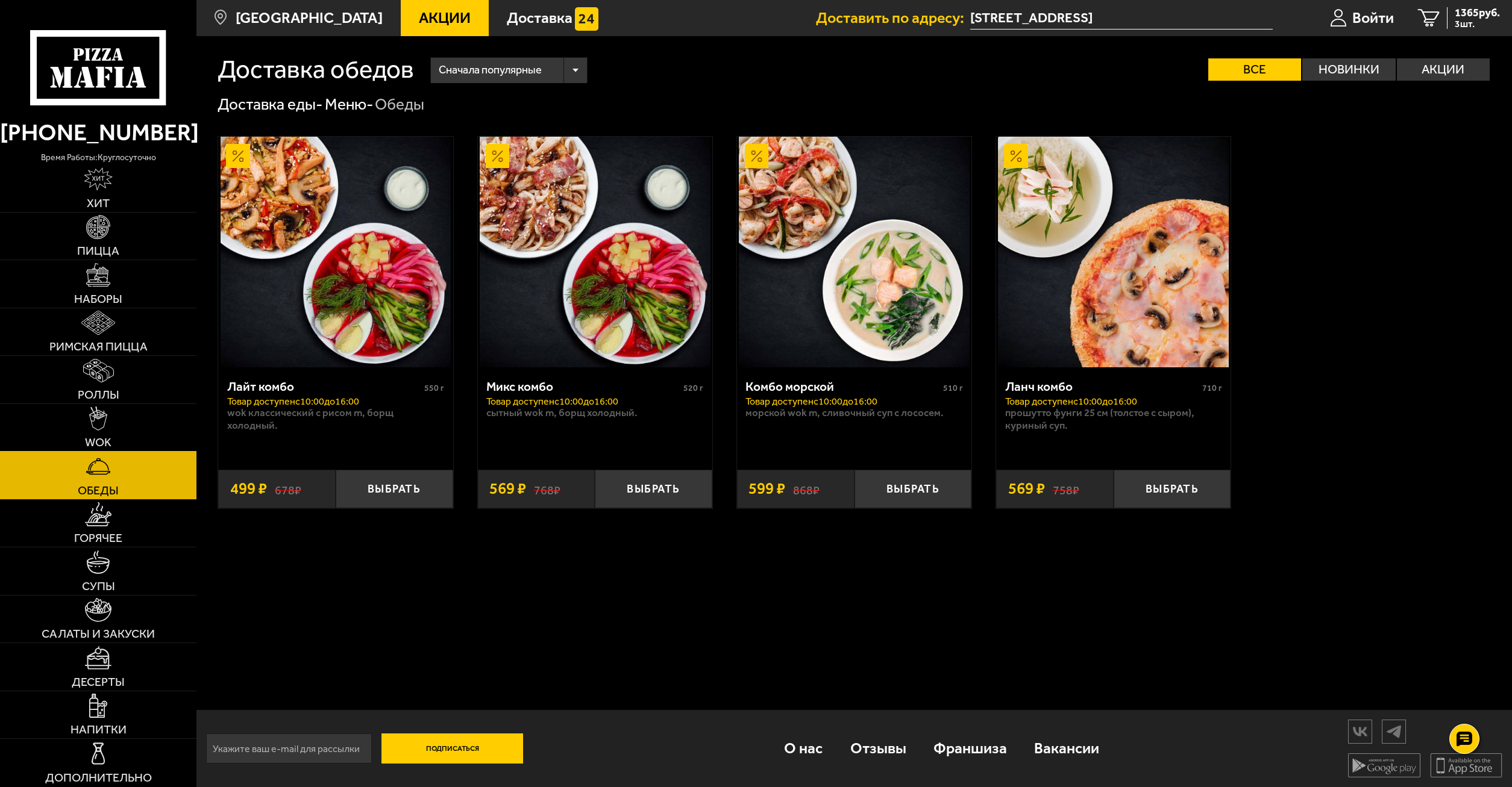
click at [108, 432] on link "WOK" at bounding box center [98, 428] width 196 height 48
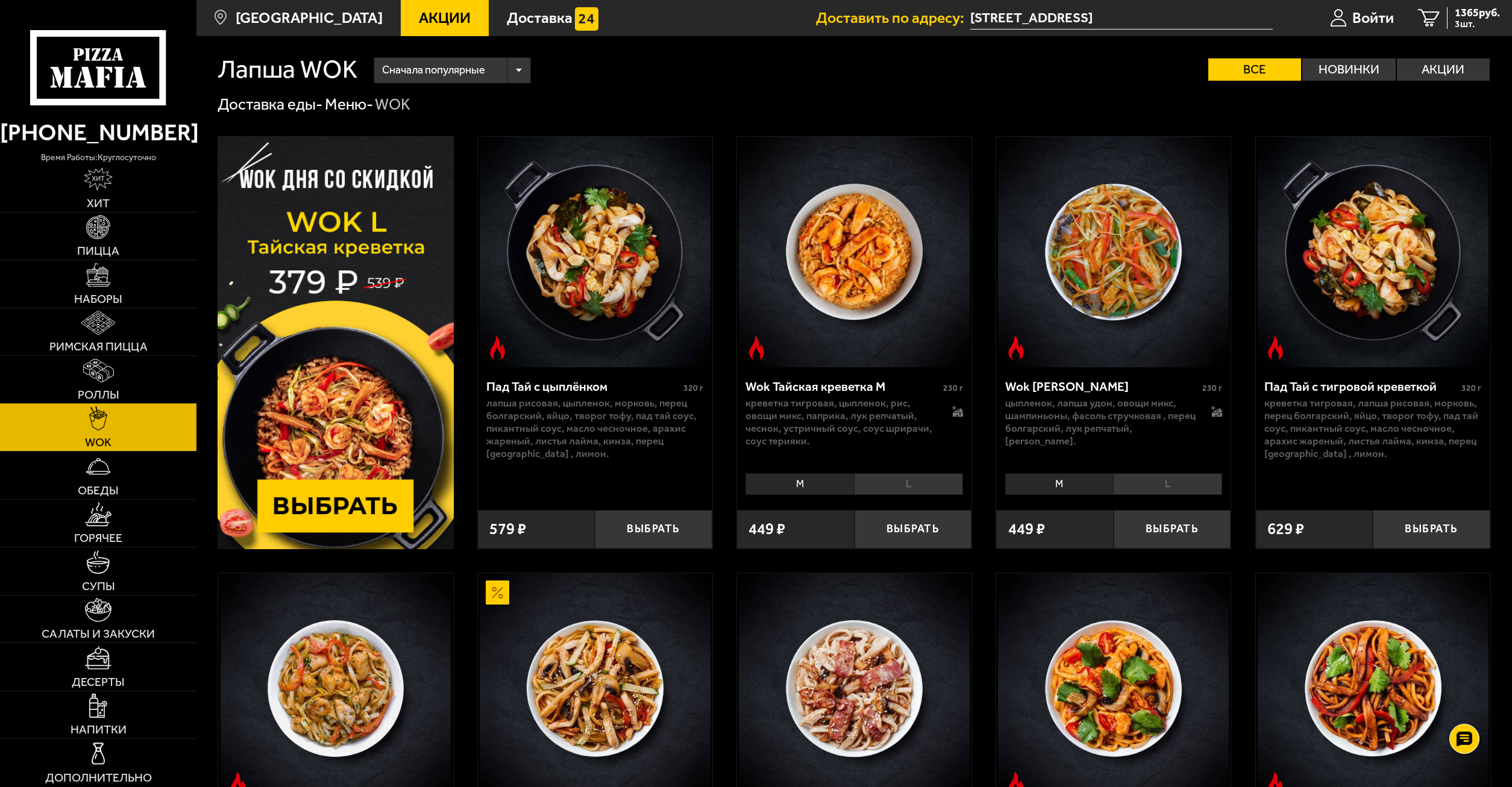
click at [101, 379] on img at bounding box center [98, 370] width 31 height 23
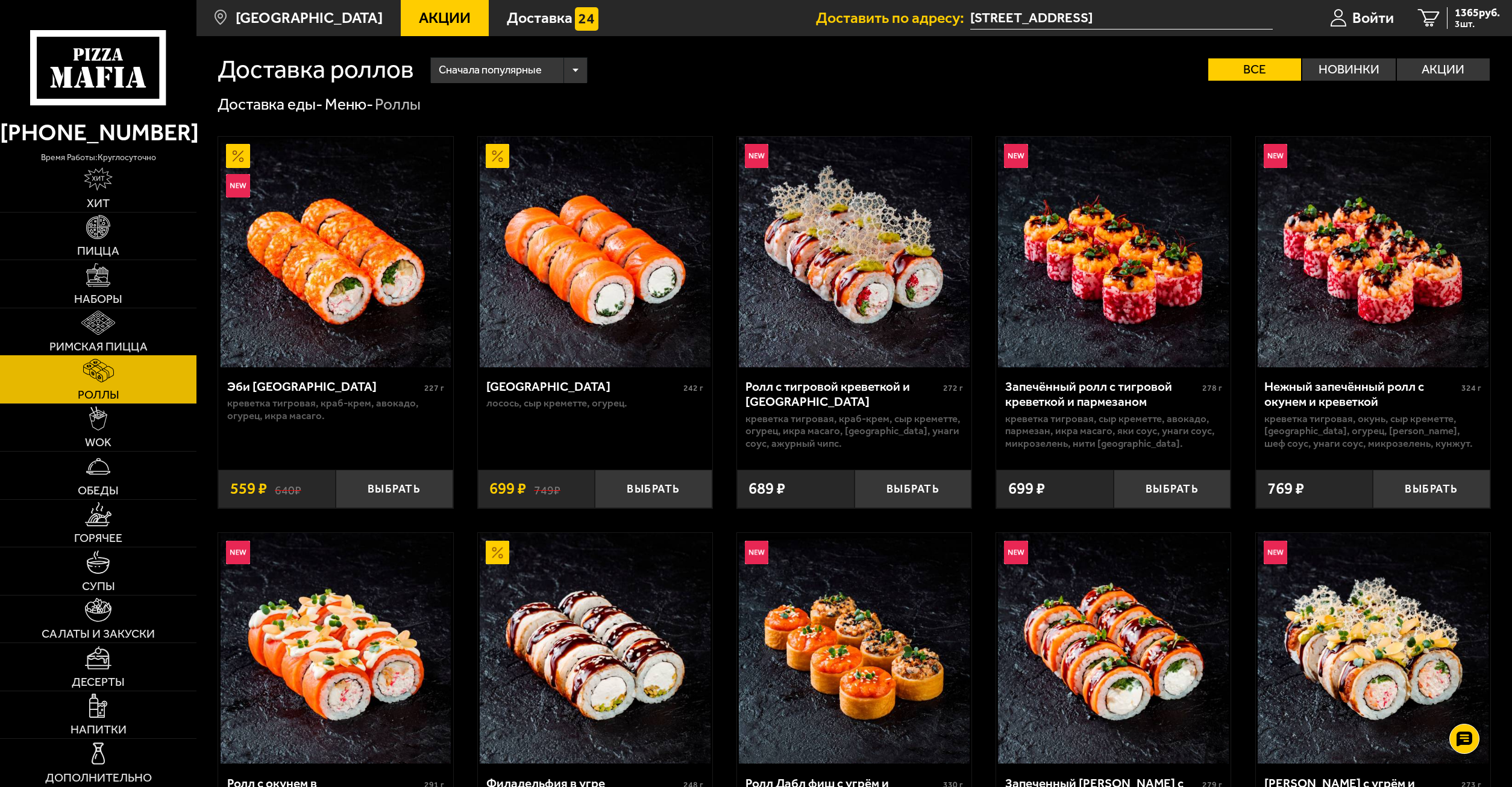
click at [99, 335] on img at bounding box center [98, 322] width 34 height 23
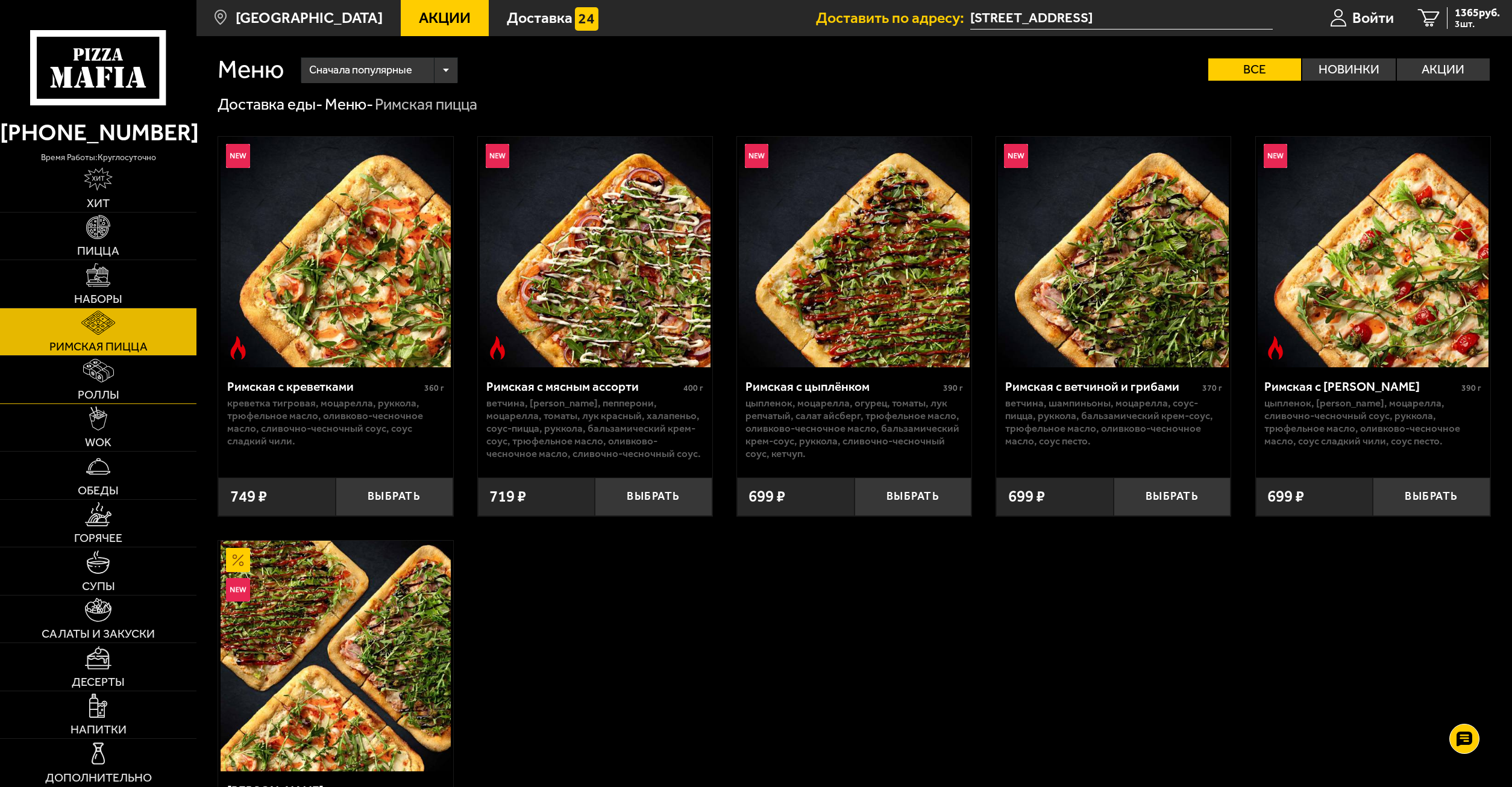
click at [93, 373] on img at bounding box center [98, 370] width 31 height 23
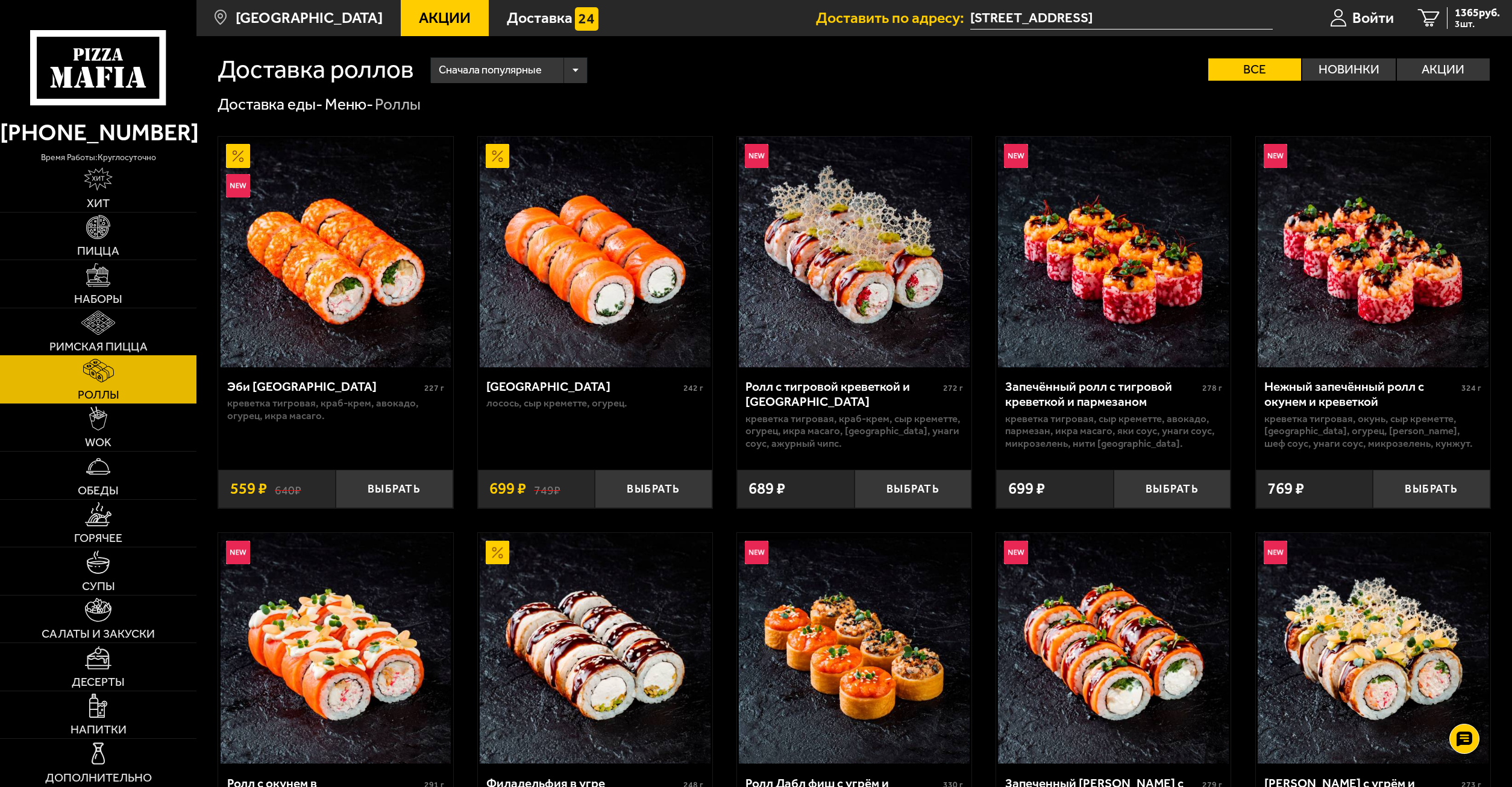
click at [97, 335] on link "Римская пицца" at bounding box center [98, 332] width 196 height 48
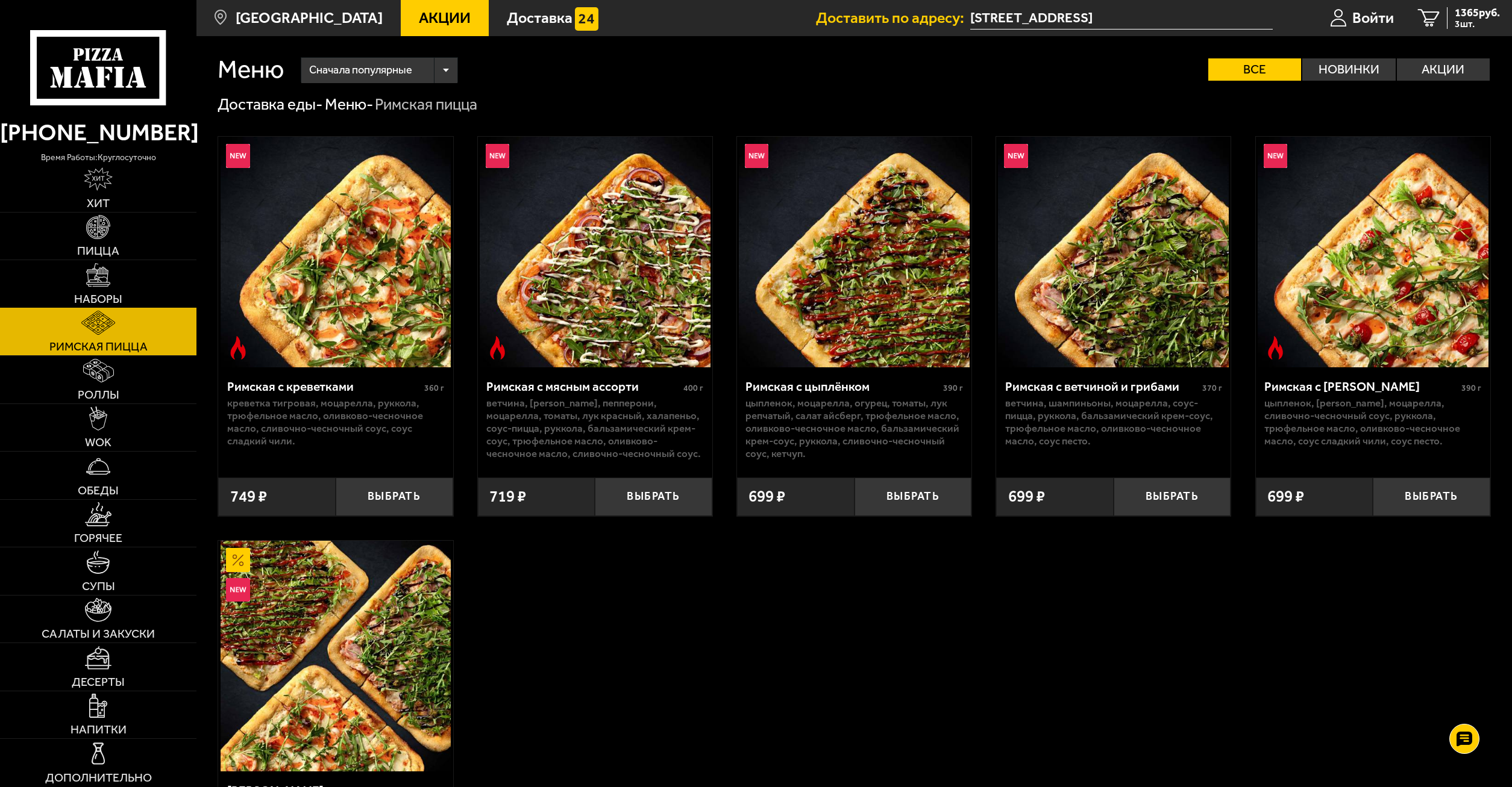
click at [85, 263] on link "Наборы" at bounding box center [98, 284] width 196 height 48
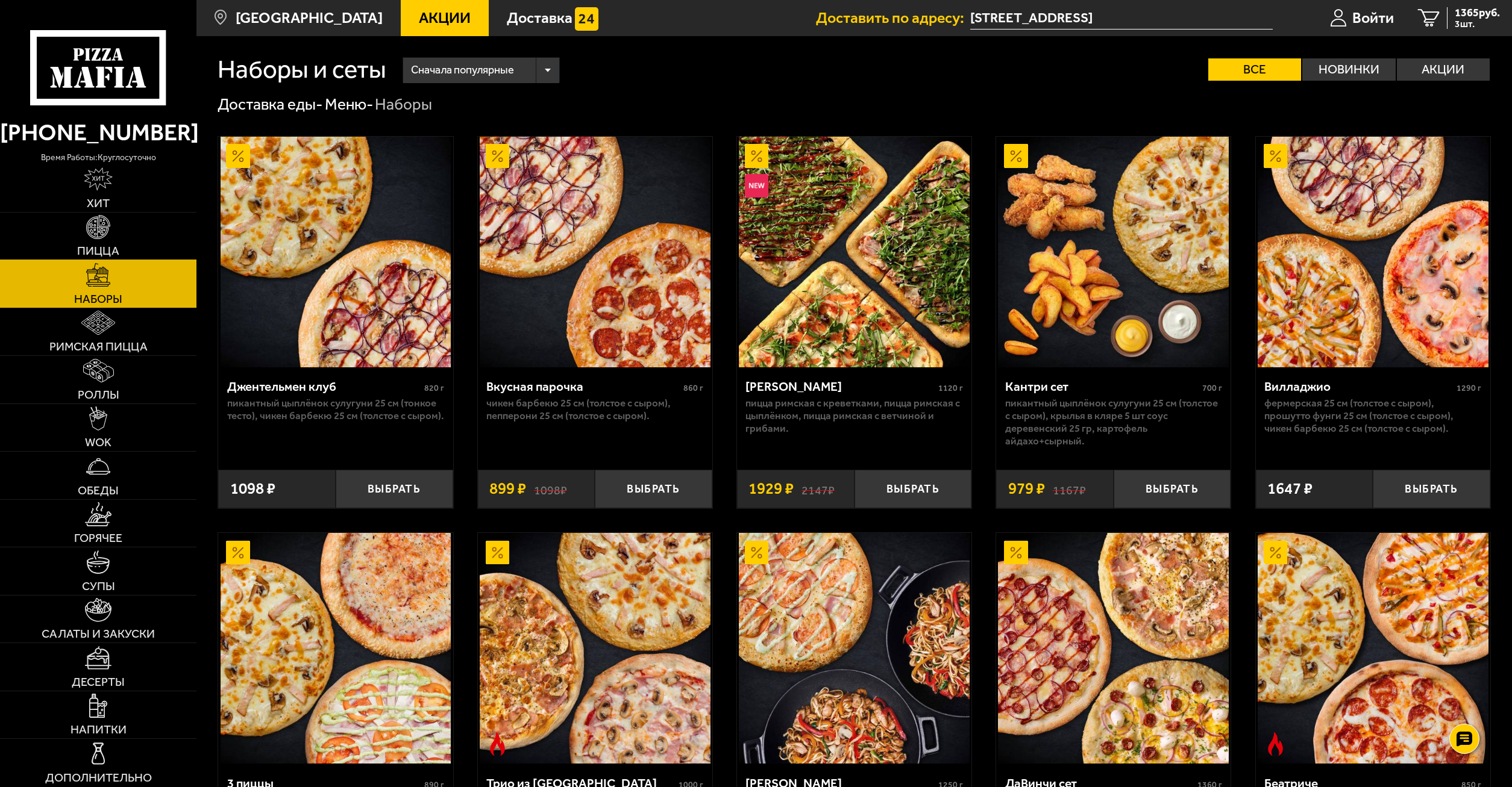
click at [95, 245] on span "Пицца" at bounding box center [98, 251] width 42 height 12
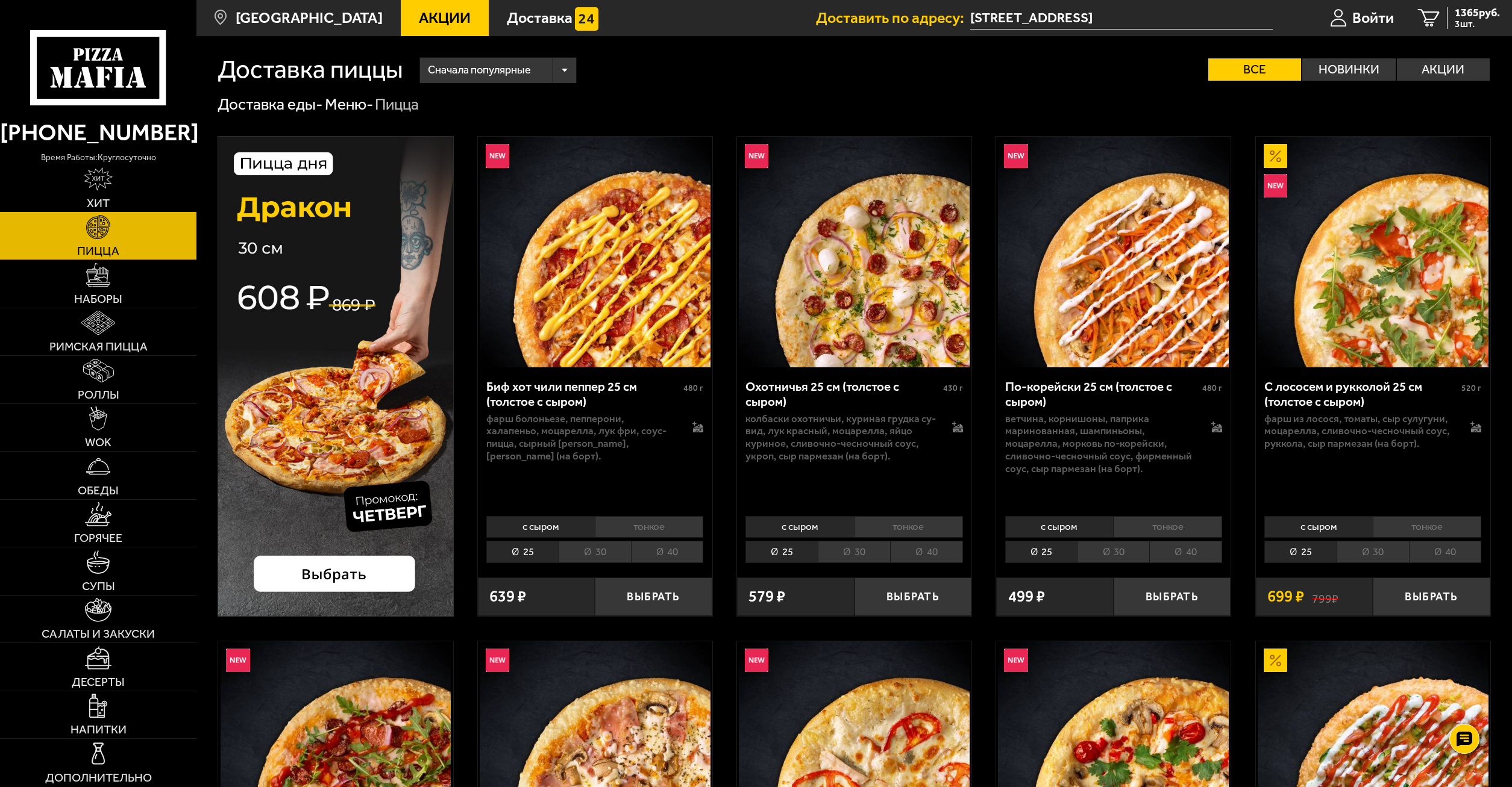
click at [117, 181] on link "Хит" at bounding box center [98, 188] width 196 height 48
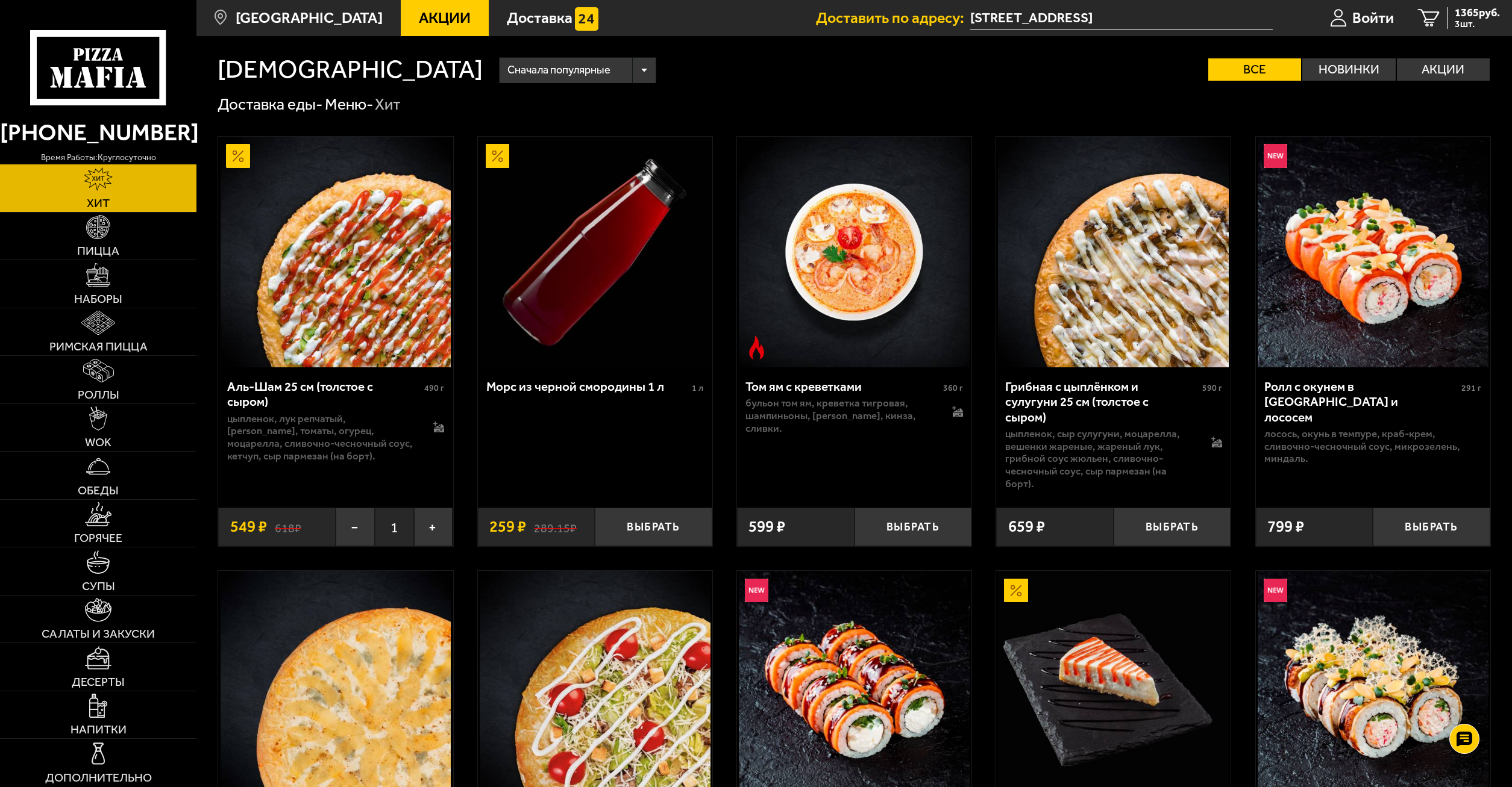
click at [25, 76] on div at bounding box center [98, 52] width 196 height 105
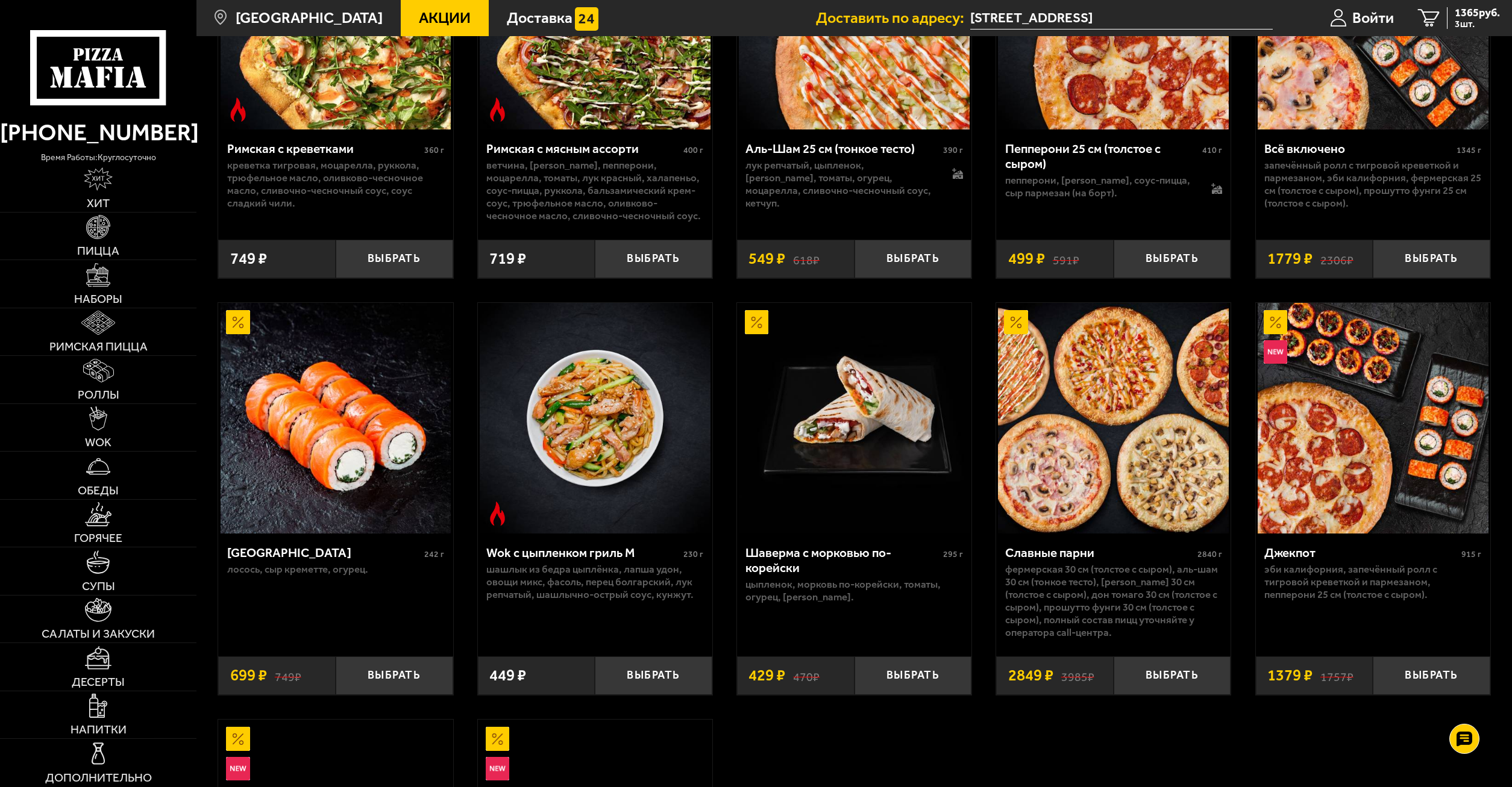
scroll to position [676, 0]
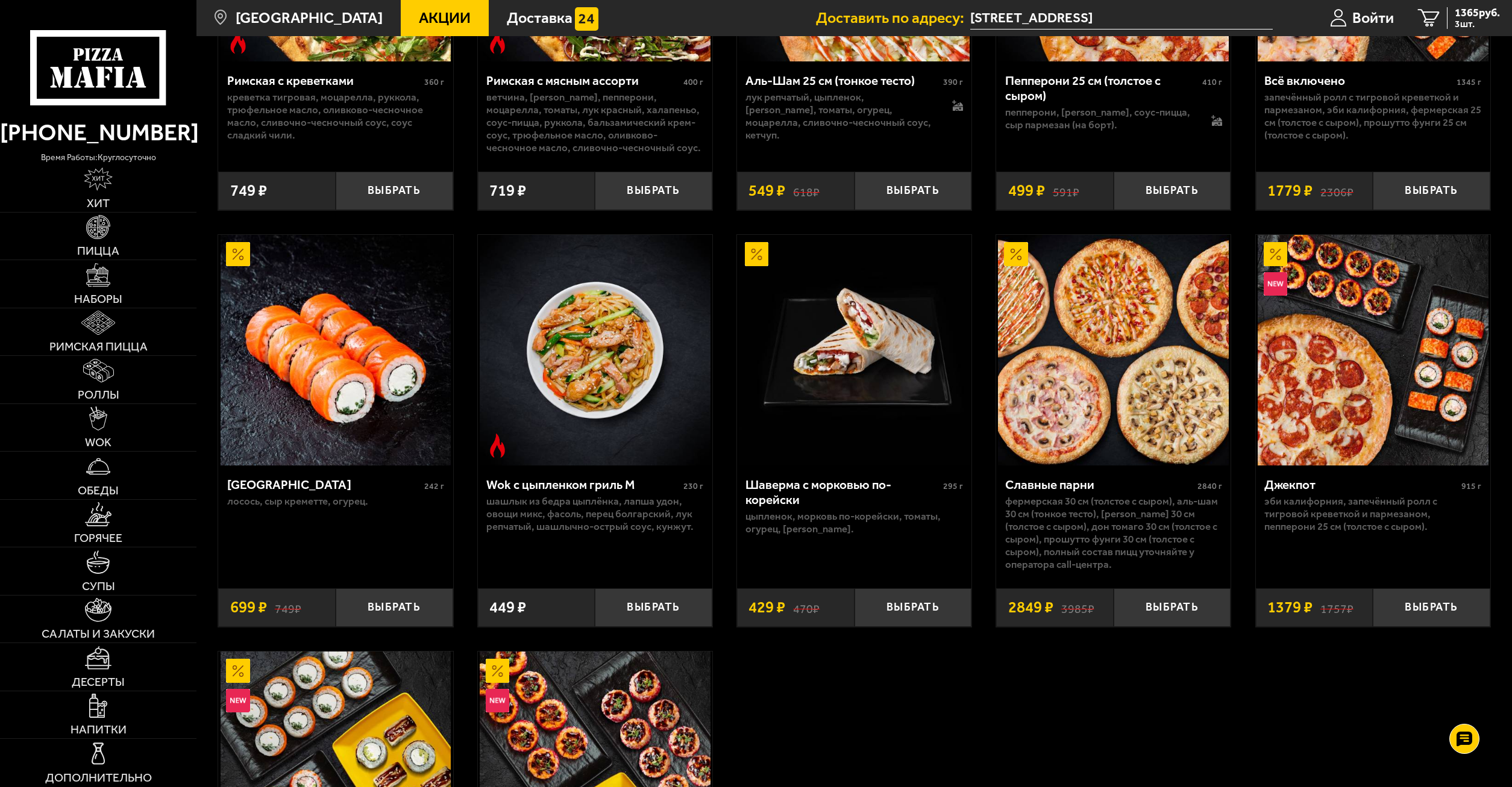
click at [89, 48] on icon at bounding box center [98, 67] width 136 height 75
